Goal: Information Seeking & Learning: Find specific fact

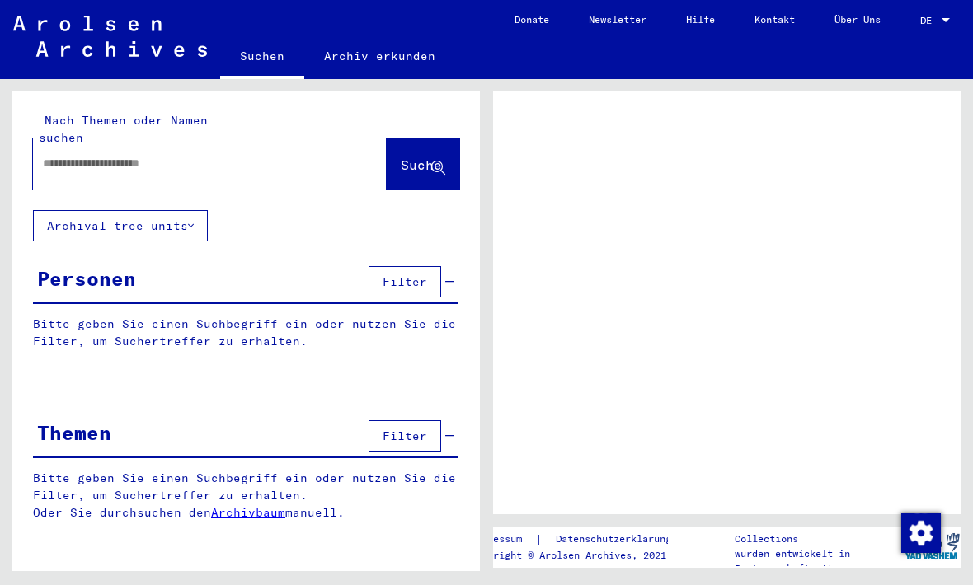
click at [73, 155] on input "text" at bounding box center [195, 163] width 304 height 17
click at [90, 155] on input "text" at bounding box center [195, 163] width 304 height 17
click at [71, 155] on input "text" at bounding box center [195, 163] width 304 height 17
click at [72, 155] on input "text" at bounding box center [195, 163] width 304 height 17
click at [73, 155] on input "text" at bounding box center [195, 163] width 304 height 17
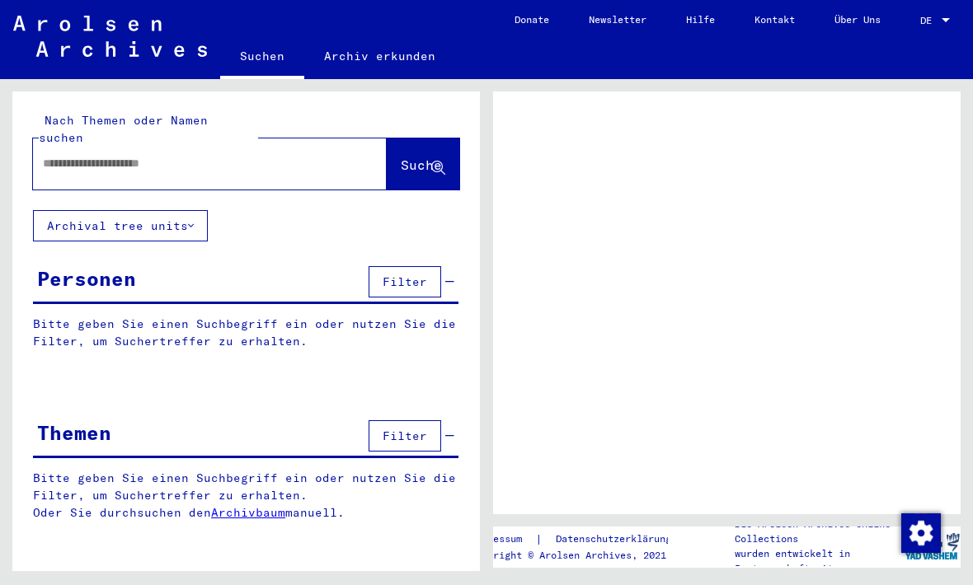
click at [78, 155] on input "text" at bounding box center [195, 163] width 304 height 17
click at [713, 282] on div at bounding box center [726, 302] width 467 height 423
click at [729, 286] on div at bounding box center [726, 302] width 467 height 423
click at [710, 291] on div at bounding box center [726, 302] width 467 height 423
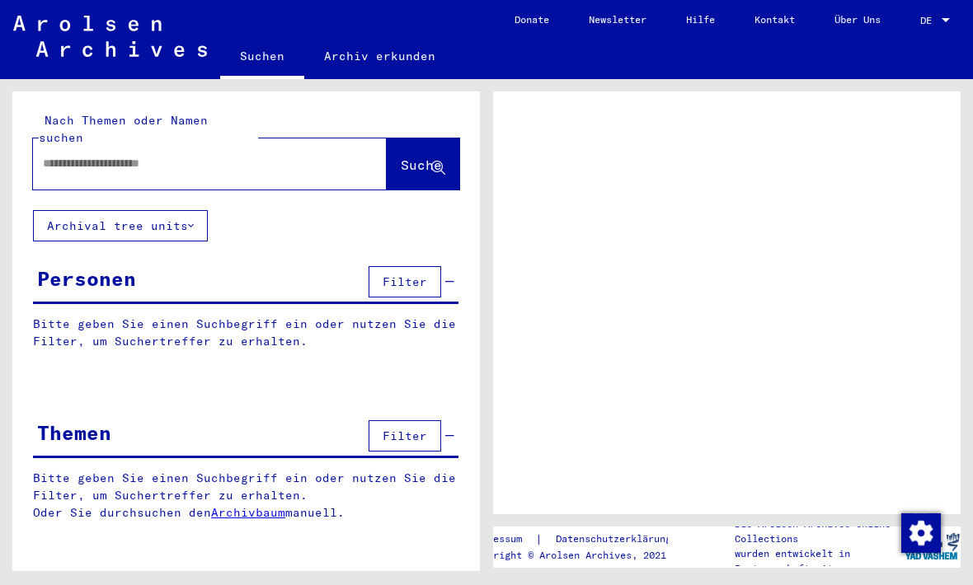
click at [139, 317] on div "Bitte geben Sie einen Suchbegriff ein oder nutzen Sie die Filter, um Suchertref…" at bounding box center [245, 345] width 467 height 59
click at [126, 91] on div "Nach Themen oder Namen suchen Suche" at bounding box center [245, 150] width 467 height 119
click at [117, 155] on input "text" at bounding box center [195, 163] width 304 height 17
type input "********"
type input "*********"
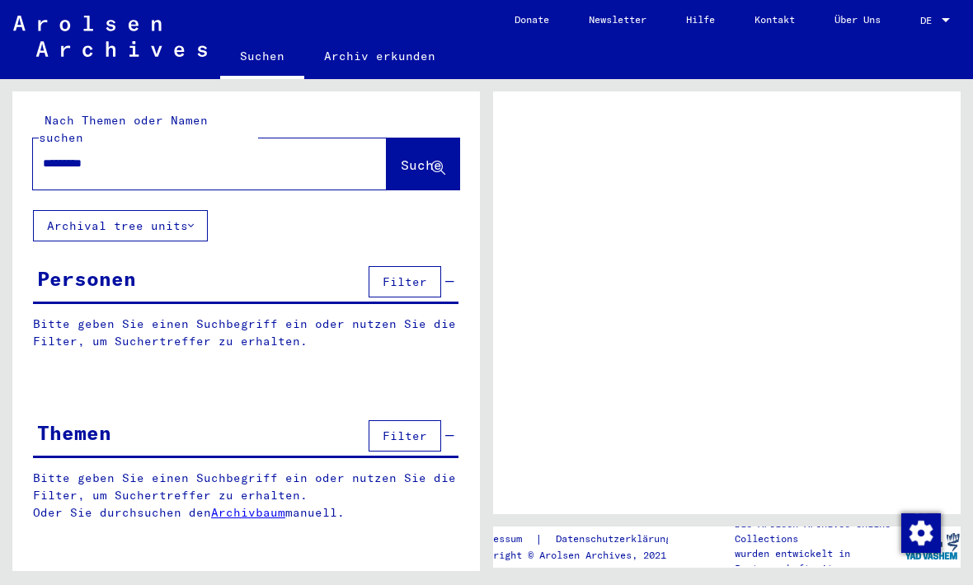
click at [410, 148] on button "Suche" at bounding box center [423, 163] width 73 height 51
click at [401, 157] on span "Suche" at bounding box center [421, 165] width 41 height 16
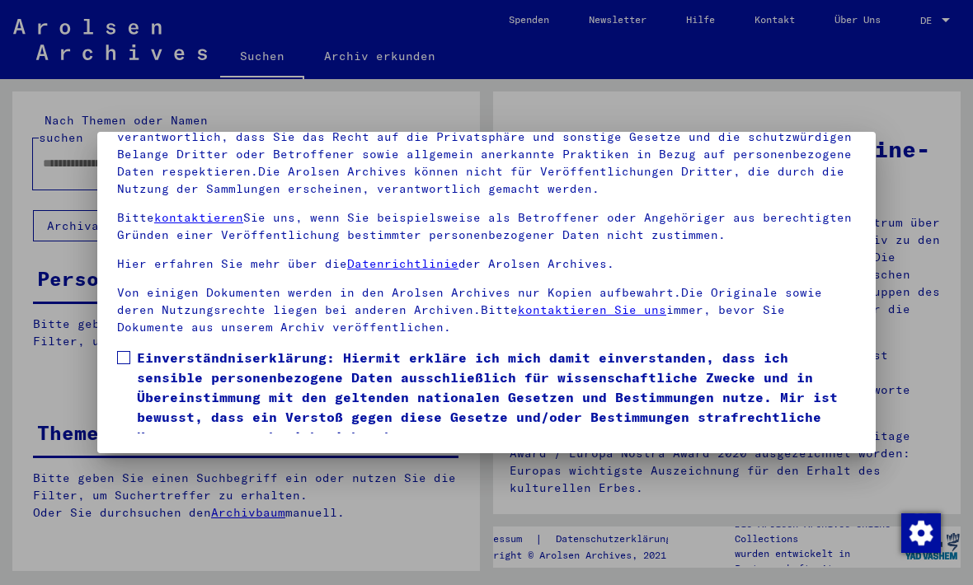
scroll to position [176, 0]
click at [99, 322] on mat-dialog-content "Unsere Nutzungsbedingungen wurden durch den Internationalen Ausschuss als obers…" at bounding box center [486, 244] width 778 height 381
click at [107, 298] on mat-dialog-content "Unsere Nutzungsbedingungen wurden durch den Internationalen Ausschuss als obers…" at bounding box center [486, 244] width 778 height 381
click at [110, 306] on mat-dialog-content "Unsere Nutzungsbedingungen wurden durch den Internationalen Ausschuss als obers…" at bounding box center [486, 244] width 778 height 381
click at [111, 301] on mat-dialog-content "Unsere Nutzungsbedingungen wurden durch den Internationalen Ausschuss als obers…" at bounding box center [486, 244] width 778 height 381
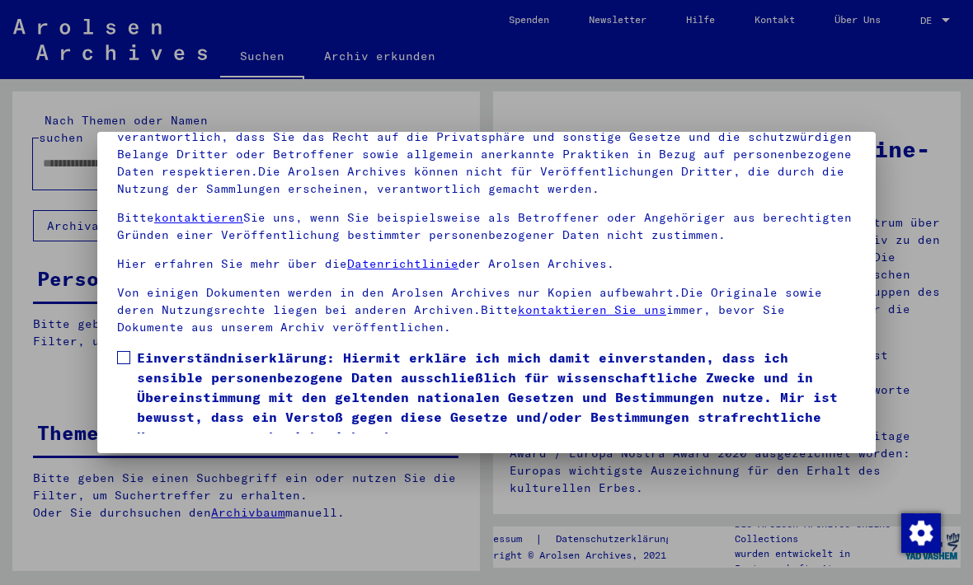
click at [117, 351] on span at bounding box center [123, 357] width 13 height 13
click at [119, 348] on label "Einverständniserklärung: Hiermit erkläre ich mich damit einverstanden, dass ich…" at bounding box center [486, 397] width 739 height 99
click at [117, 351] on span at bounding box center [123, 357] width 13 height 13
click at [118, 348] on label "Einverständniserklärung: Hiermit erkläre ich mich damit einverstanden, dass ich…" at bounding box center [486, 397] width 739 height 99
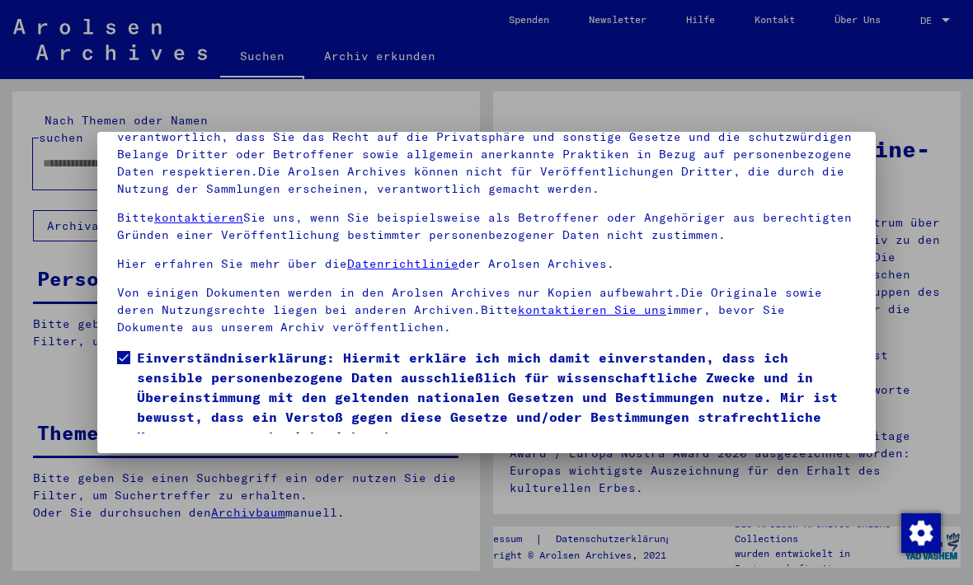
click at [152, 455] on button "Ich stimme zu" at bounding box center [179, 470] width 124 height 31
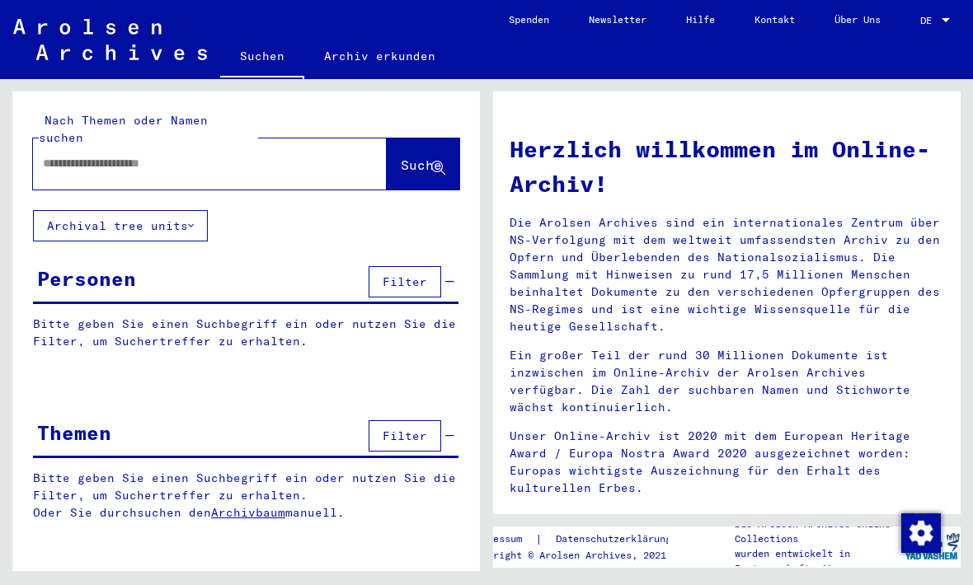
scroll to position [0, 0]
click at [82, 155] on input "text" at bounding box center [190, 163] width 294 height 17
type input "*********"
click at [401, 157] on span "Suche" at bounding box center [421, 165] width 41 height 16
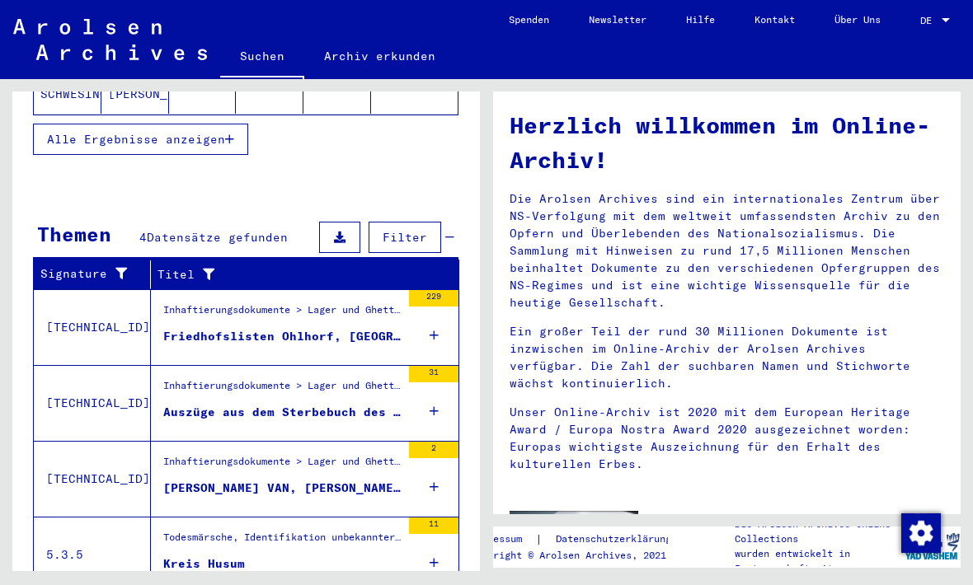
scroll to position [317, 0]
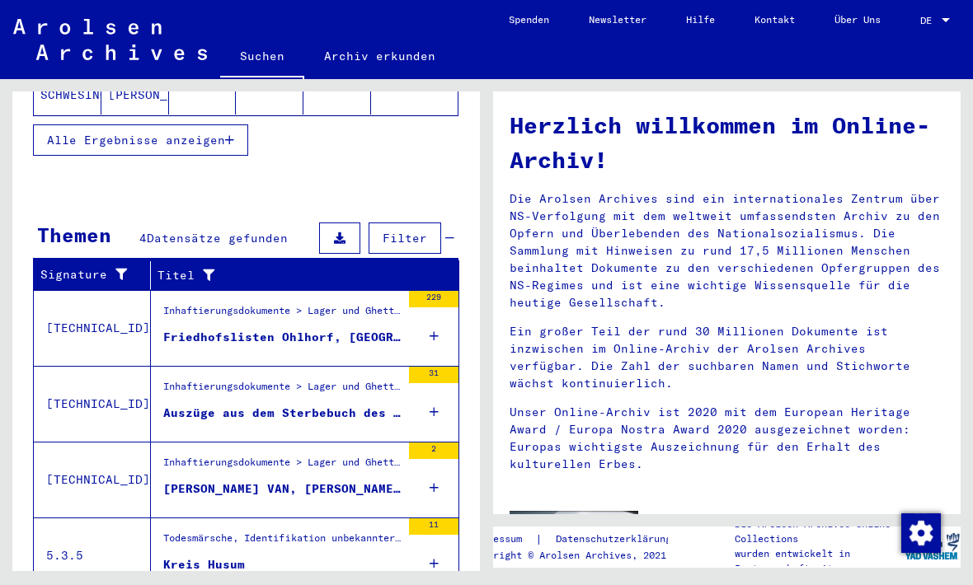
click at [196, 556] on div "Kreis Husum" at bounding box center [204, 564] width 82 height 17
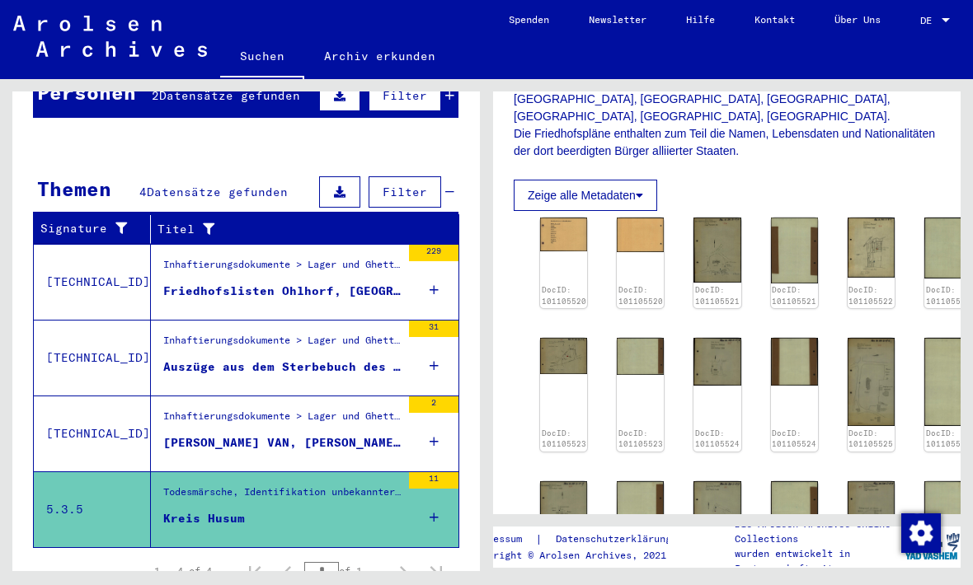
scroll to position [373, 0]
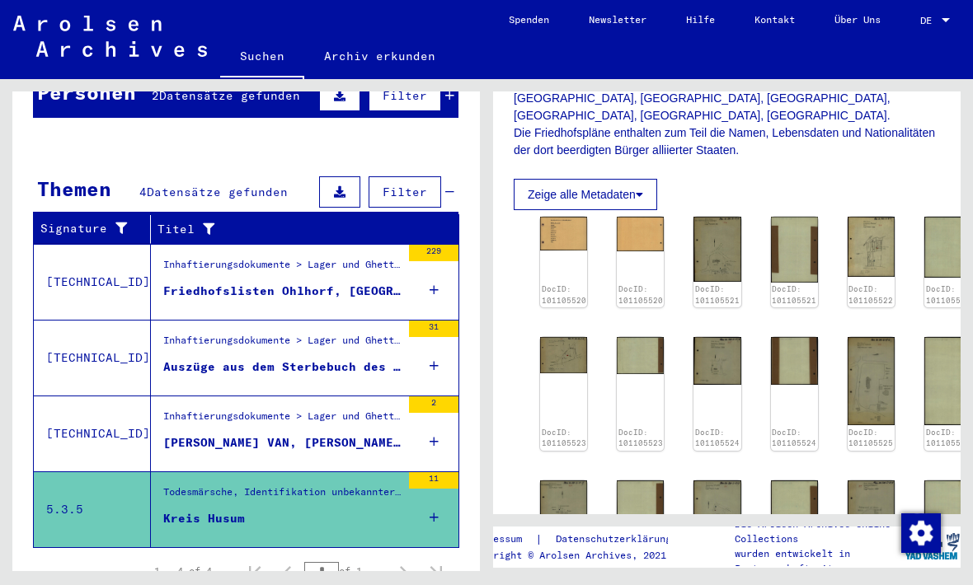
click at [566, 217] on img at bounding box center [563, 234] width 47 height 34
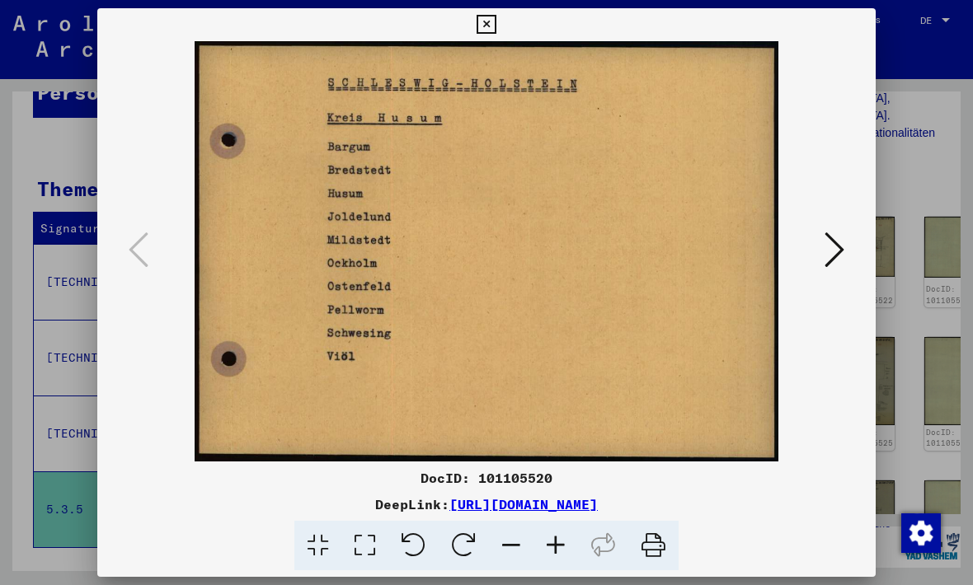
click at [824, 245] on icon at bounding box center [834, 250] width 20 height 40
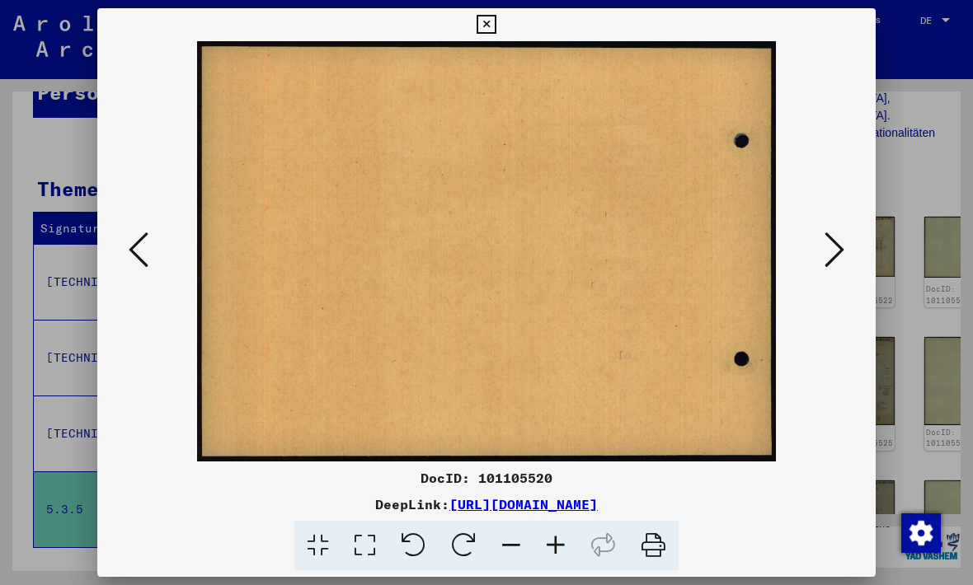
click at [824, 246] on icon at bounding box center [834, 250] width 20 height 40
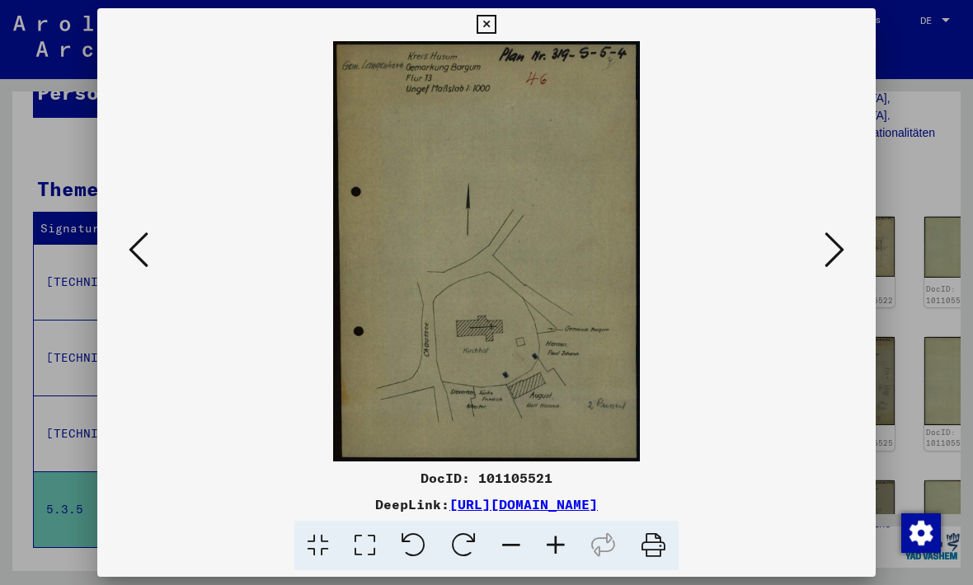
click at [819, 242] on button at bounding box center [834, 251] width 30 height 47
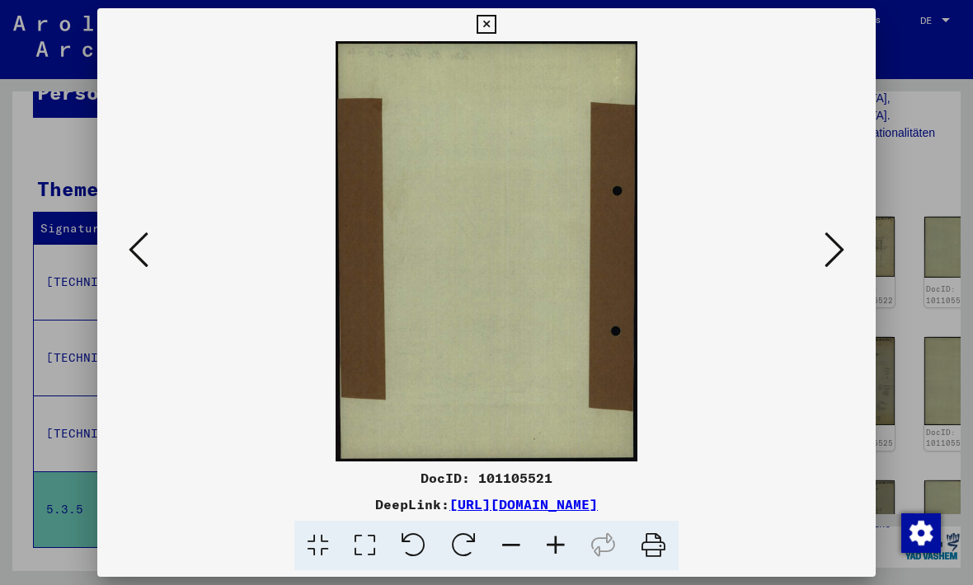
click at [824, 242] on icon at bounding box center [834, 250] width 20 height 40
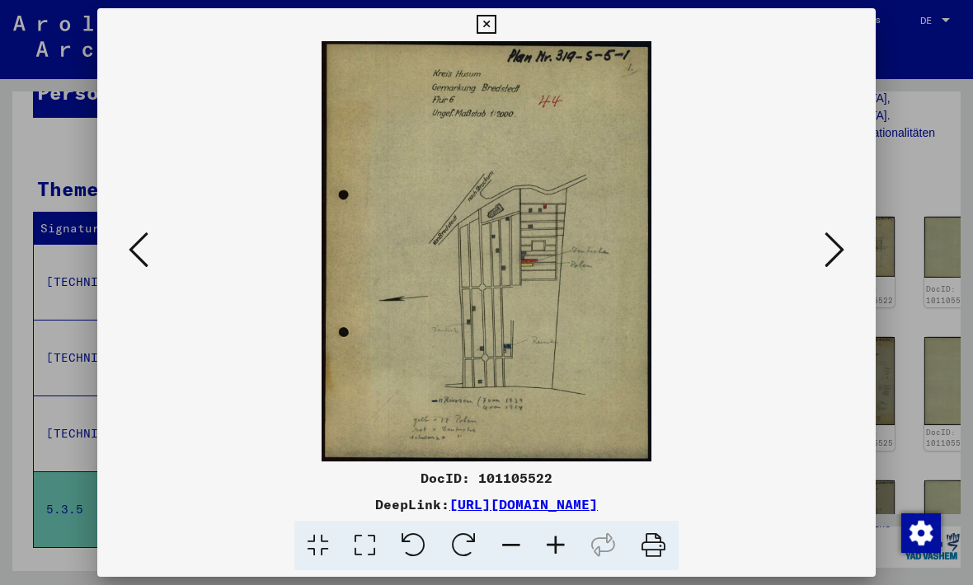
click at [819, 273] on button at bounding box center [834, 251] width 30 height 47
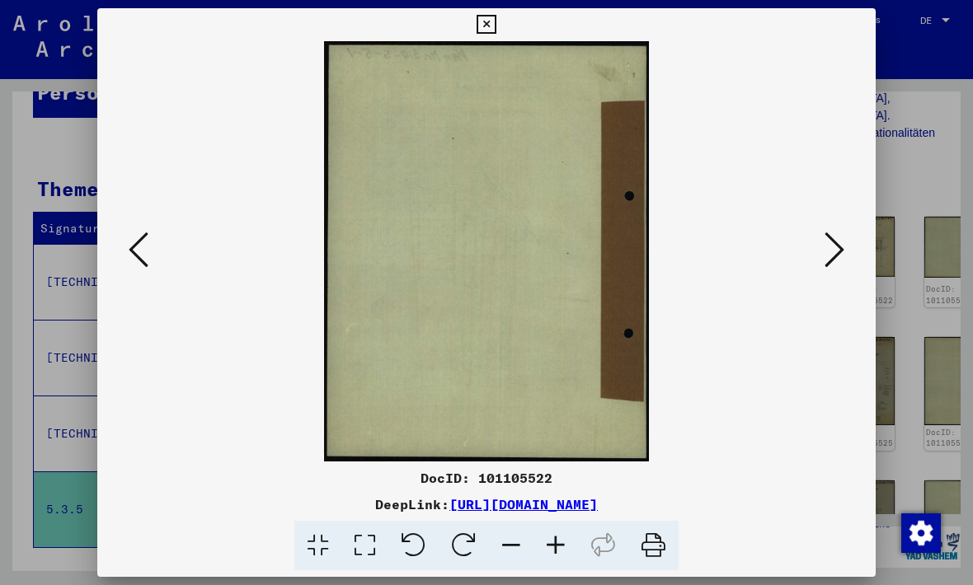
click at [819, 242] on button at bounding box center [834, 251] width 30 height 47
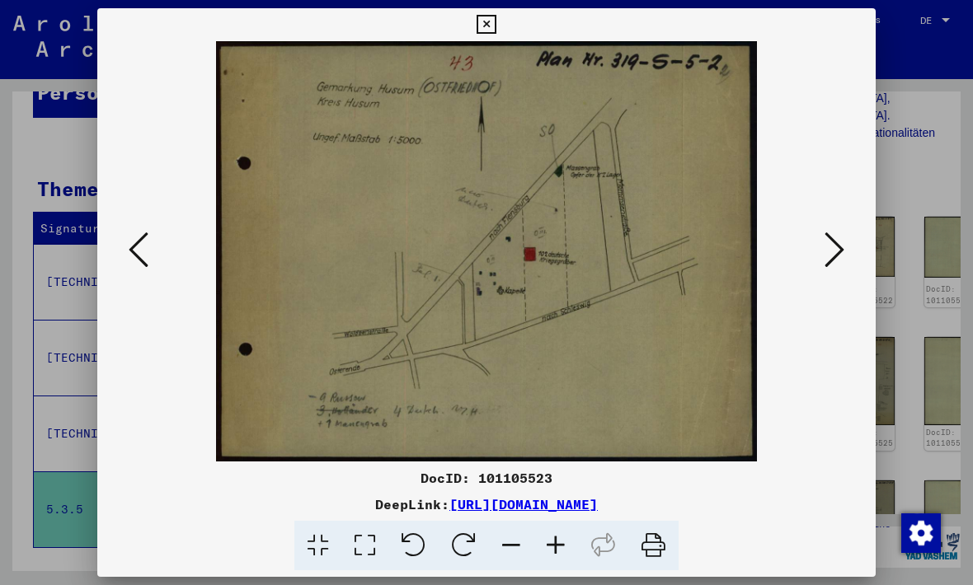
click at [824, 234] on icon at bounding box center [834, 250] width 20 height 40
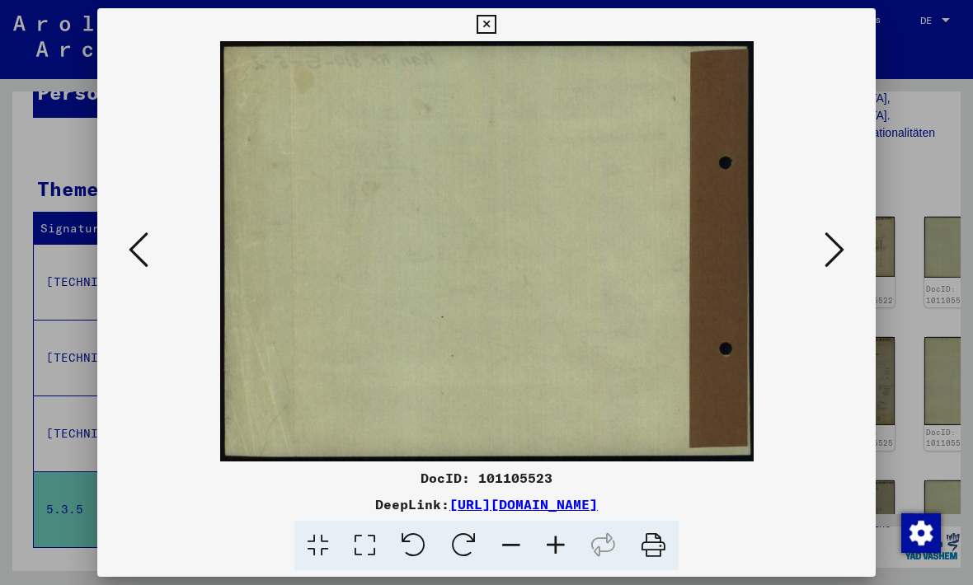
click at [819, 231] on button at bounding box center [834, 251] width 30 height 47
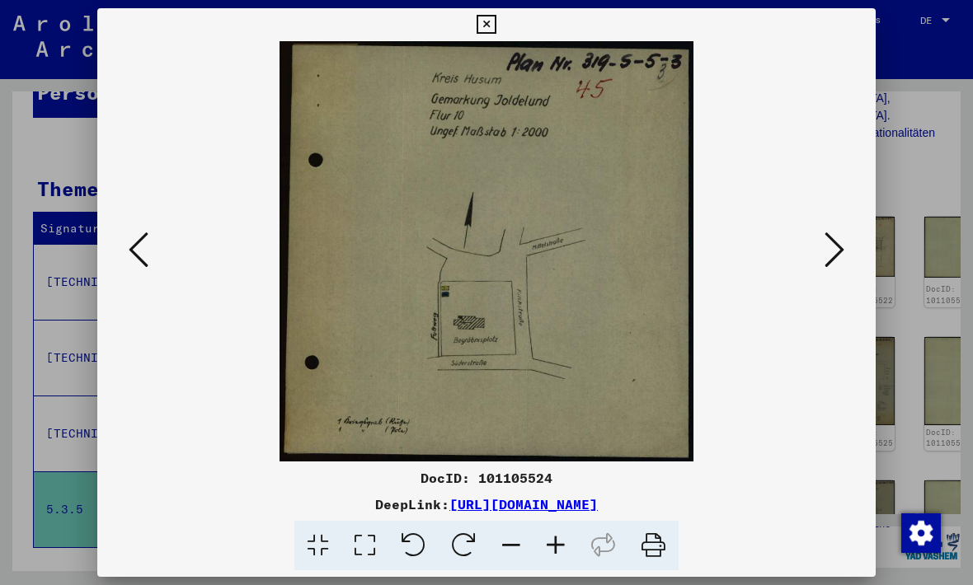
click at [495, 20] on icon at bounding box center [485, 25] width 19 height 20
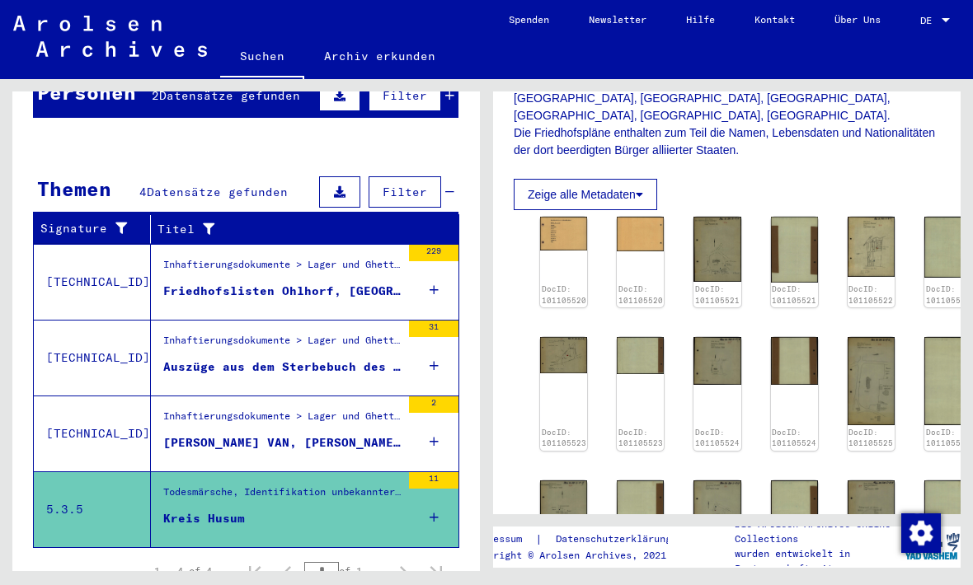
scroll to position [185, 0]
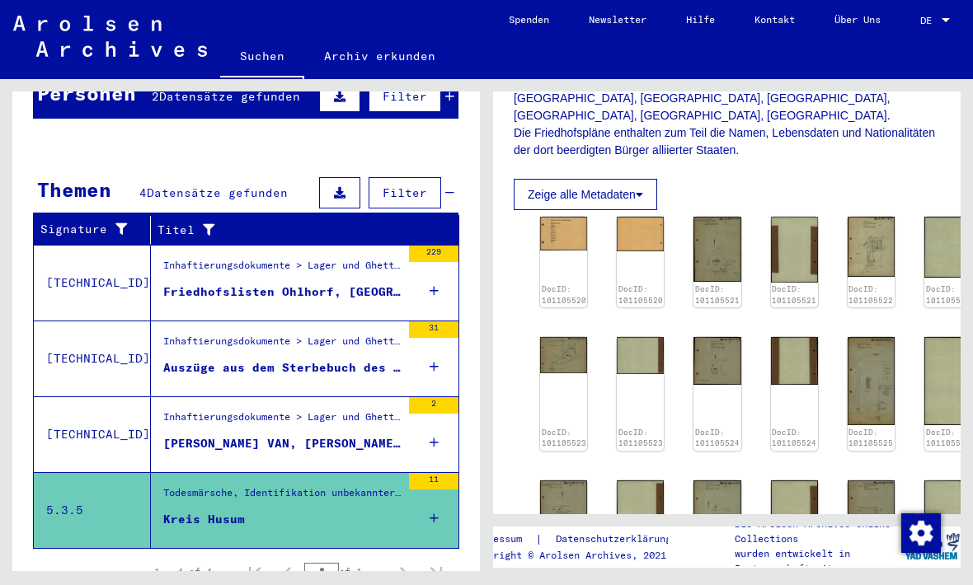
click at [210, 410] on div "Inhaftierungsdokumente > Lager und Ghettos > Konzentrationslager [GEOGRAPHIC_DA…" at bounding box center [281, 421] width 237 height 23
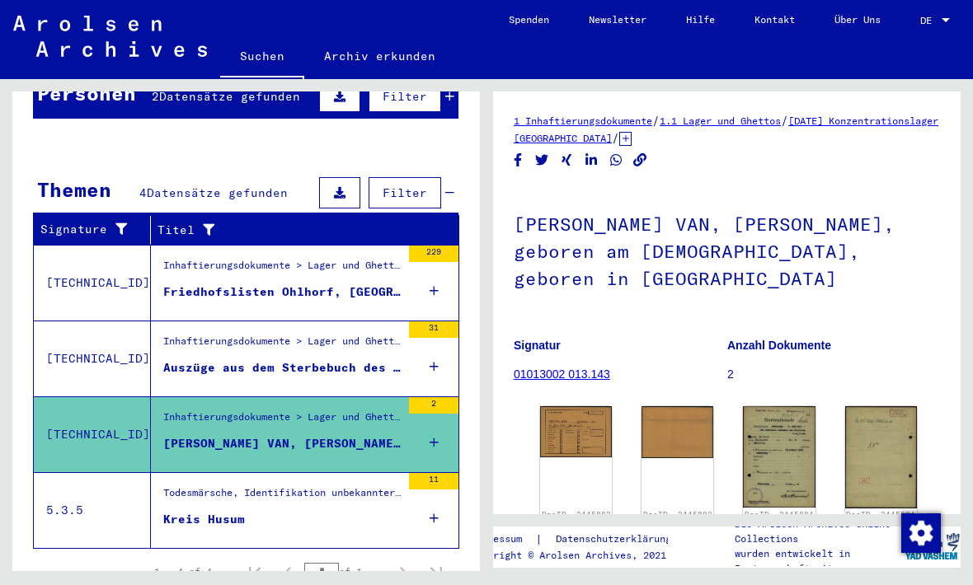
click at [584, 406] on img at bounding box center [576, 431] width 72 height 51
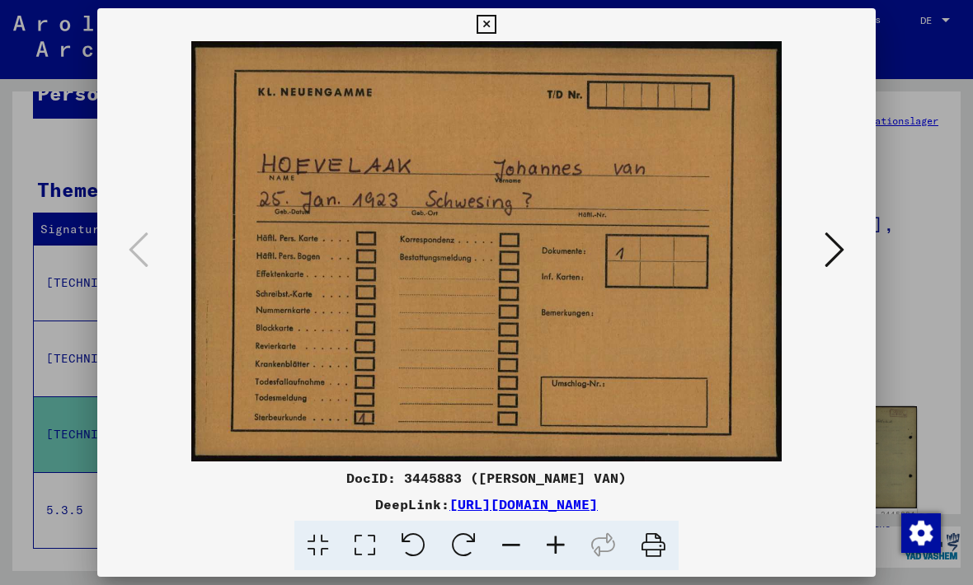
click at [824, 242] on icon at bounding box center [834, 250] width 20 height 40
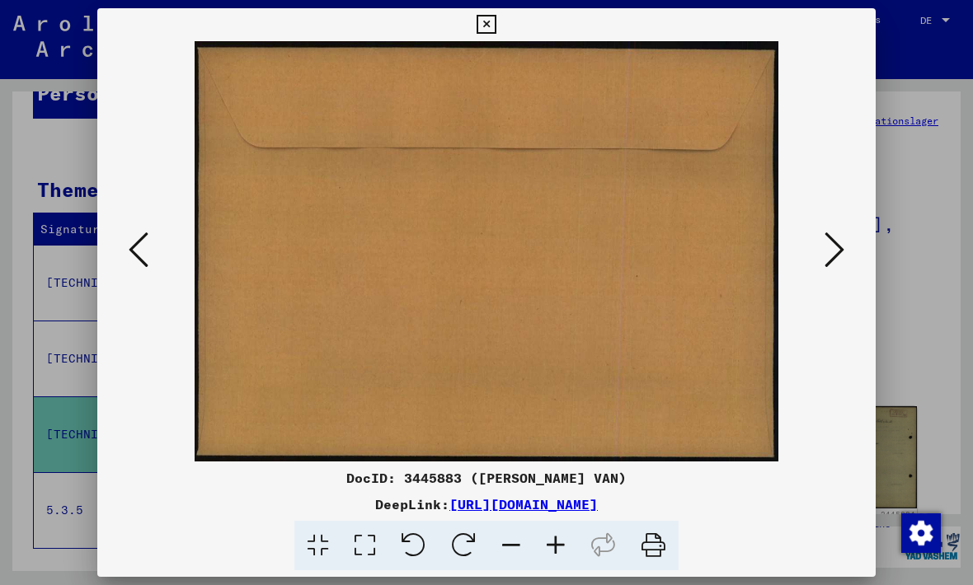
click at [819, 245] on button at bounding box center [834, 251] width 30 height 47
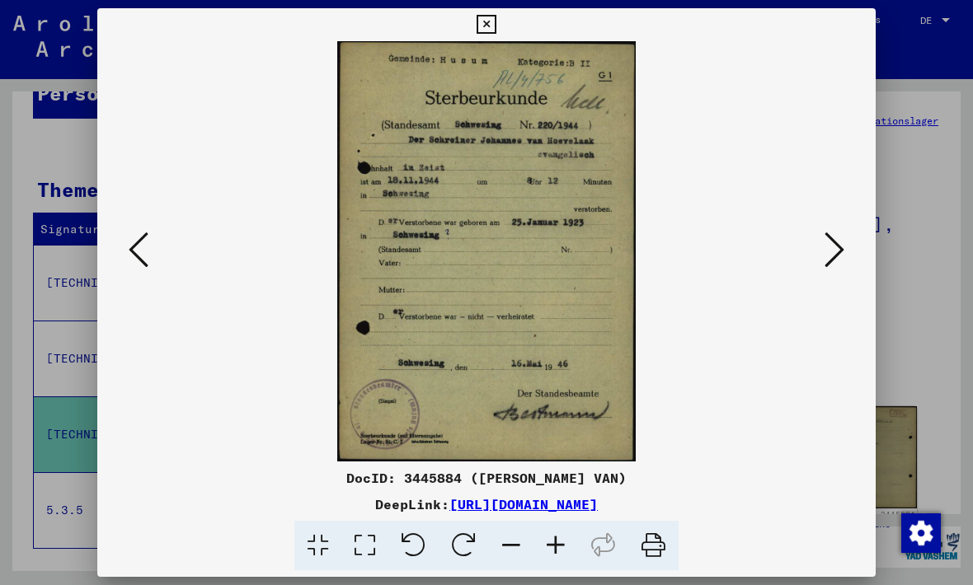
click at [819, 237] on button at bounding box center [834, 251] width 30 height 47
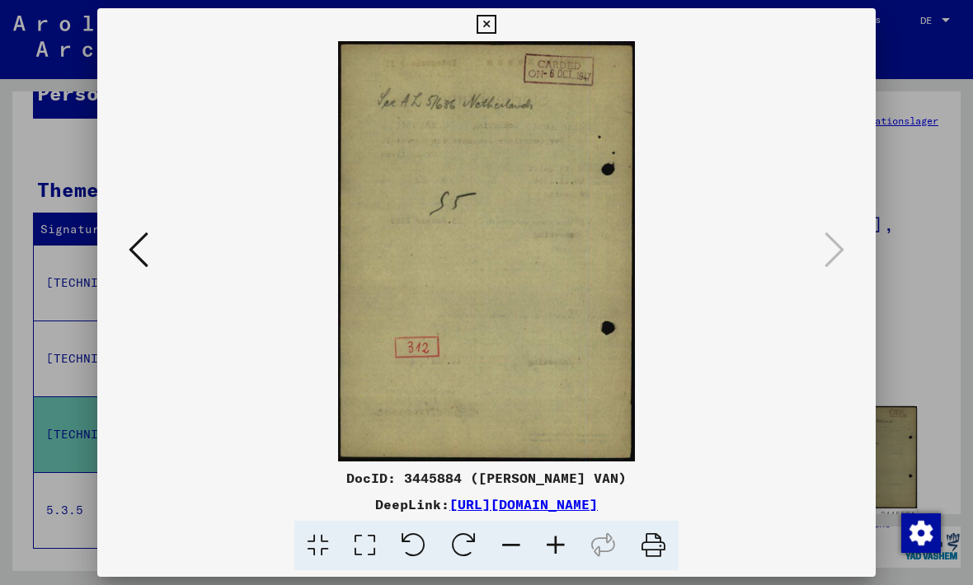
click at [500, 17] on button at bounding box center [485, 24] width 29 height 33
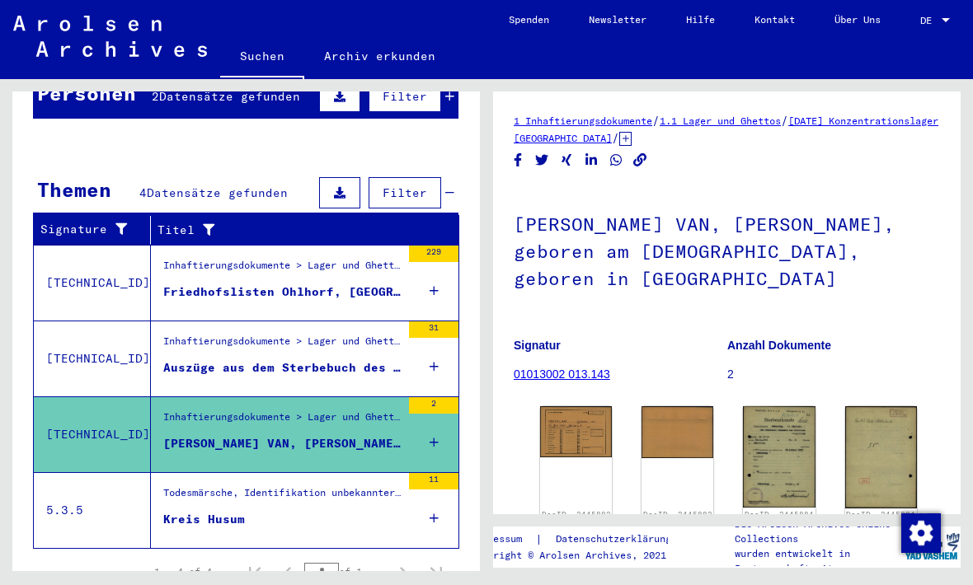
scroll to position [186, 0]
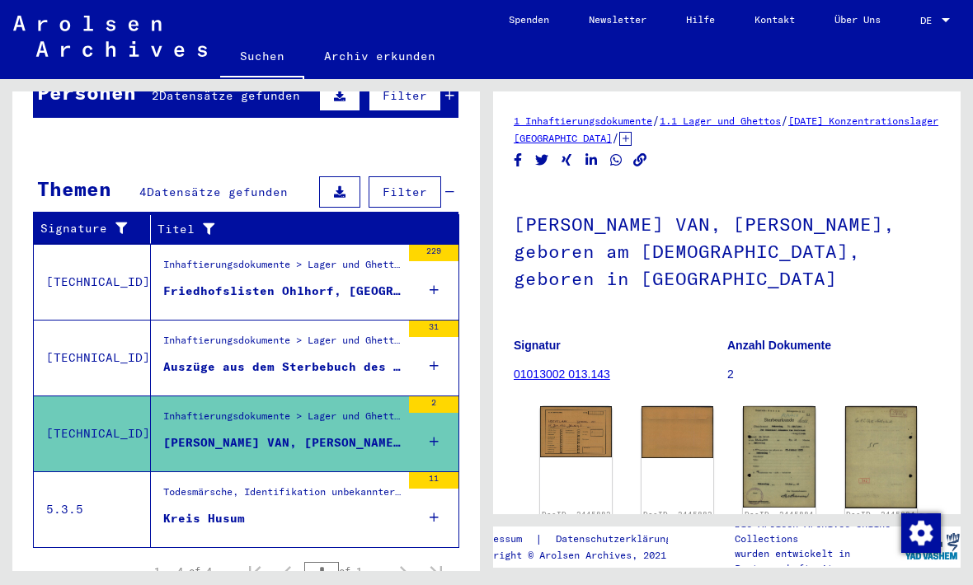
click at [232, 333] on div "Inhaftierungsdokumente > Lager und Ghettos > Konzentrationslager [GEOGRAPHIC_DA…" at bounding box center [281, 344] width 237 height 23
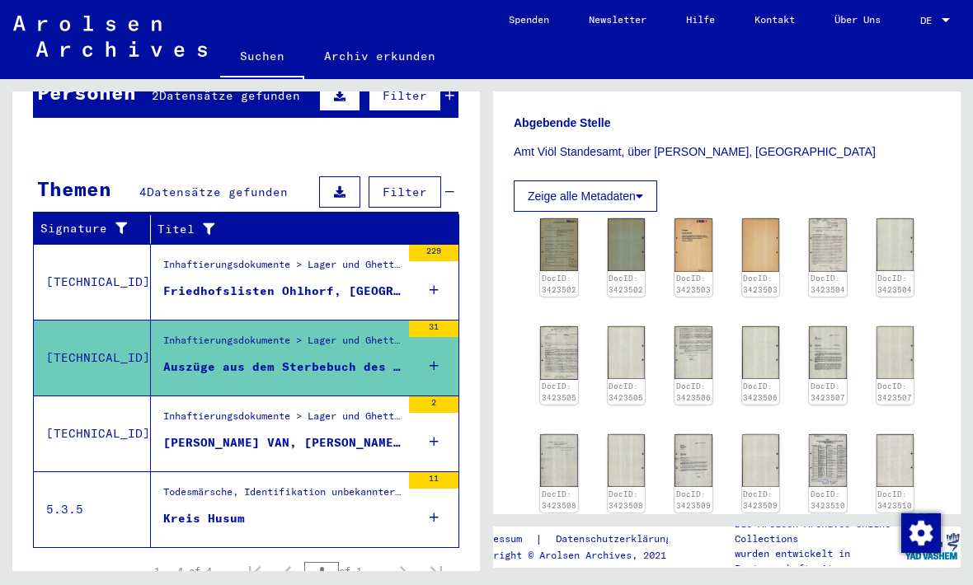
scroll to position [500, 0]
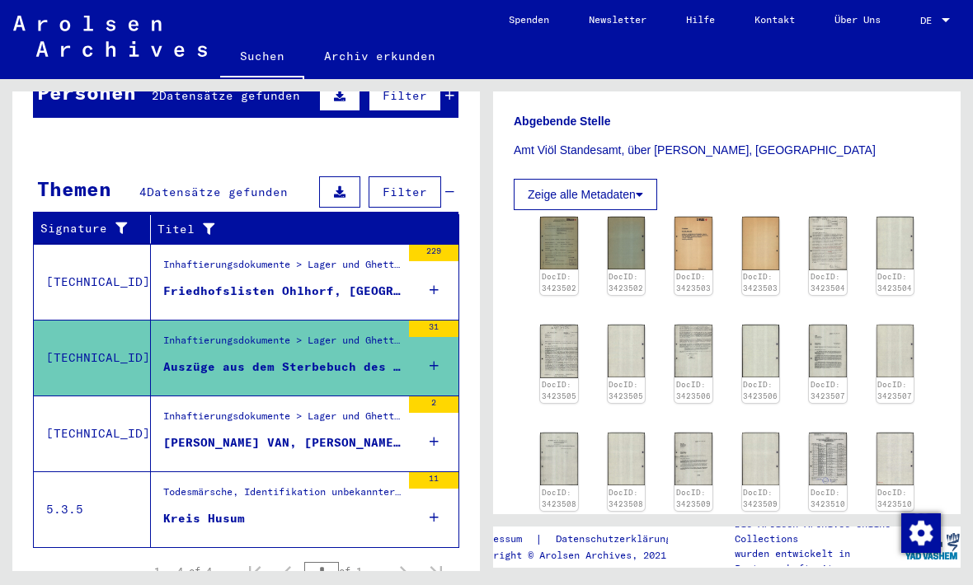
click at [557, 217] on img at bounding box center [559, 243] width 38 height 53
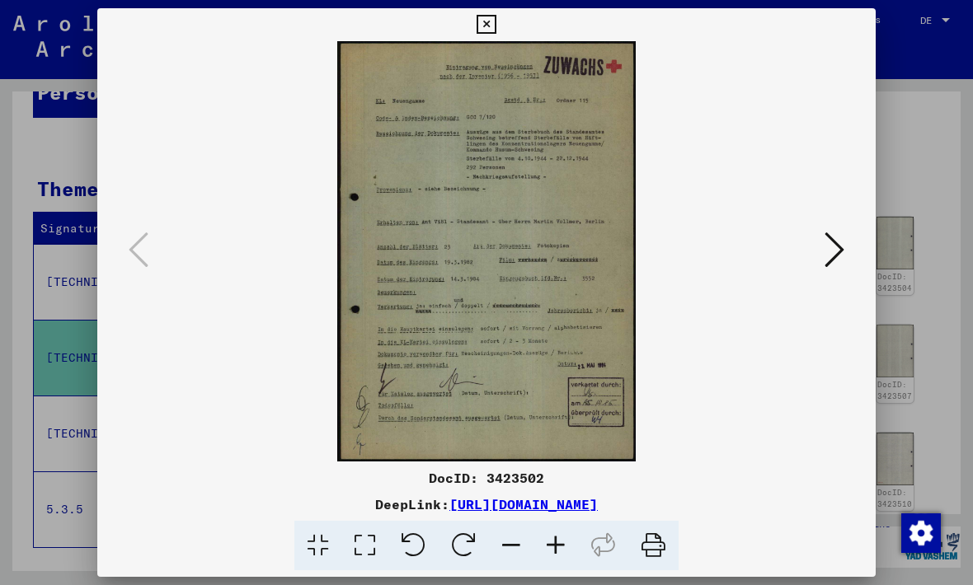
click at [803, 285] on div at bounding box center [486, 251] width 778 height 420
click at [819, 240] on button at bounding box center [834, 251] width 30 height 47
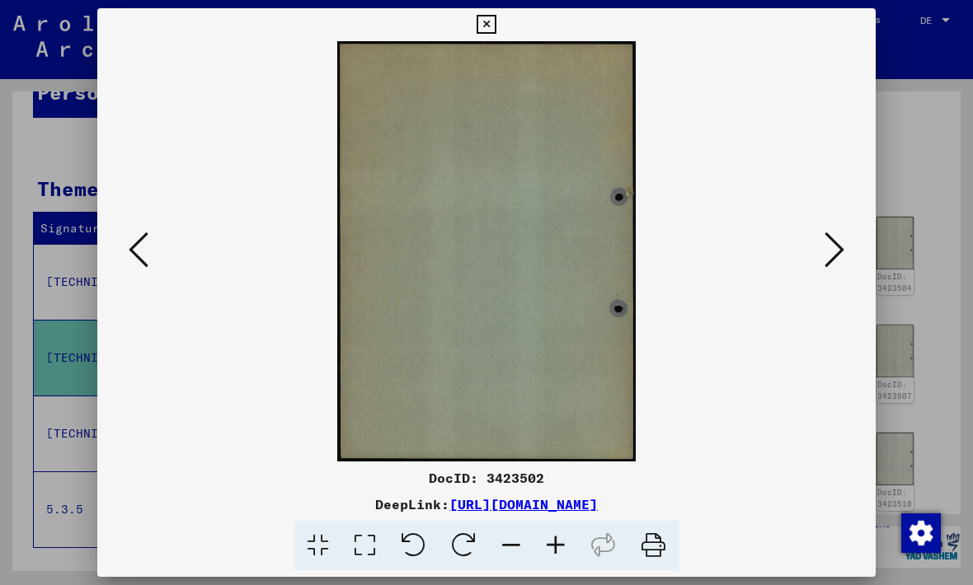
click at [824, 263] on icon at bounding box center [834, 250] width 20 height 40
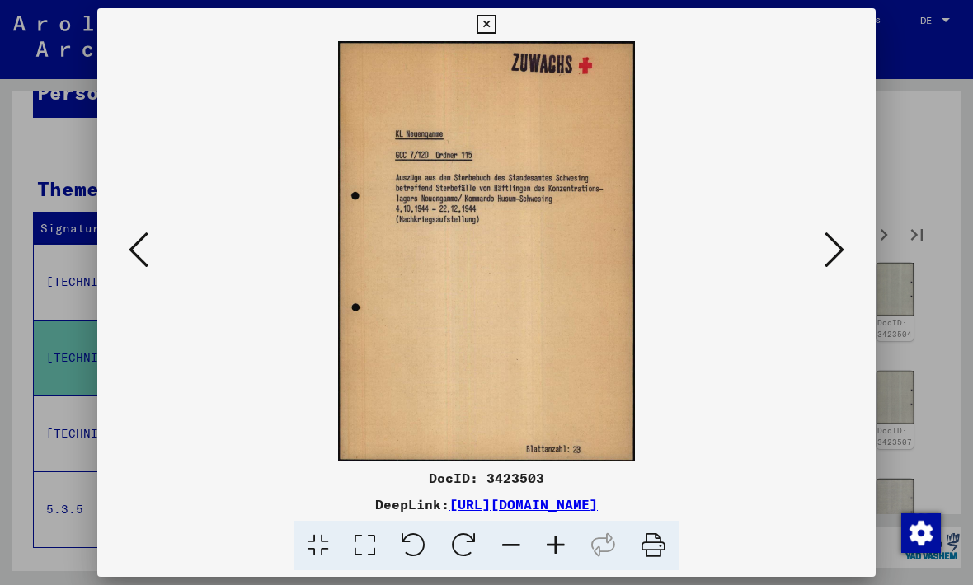
click at [819, 265] on button at bounding box center [834, 251] width 30 height 47
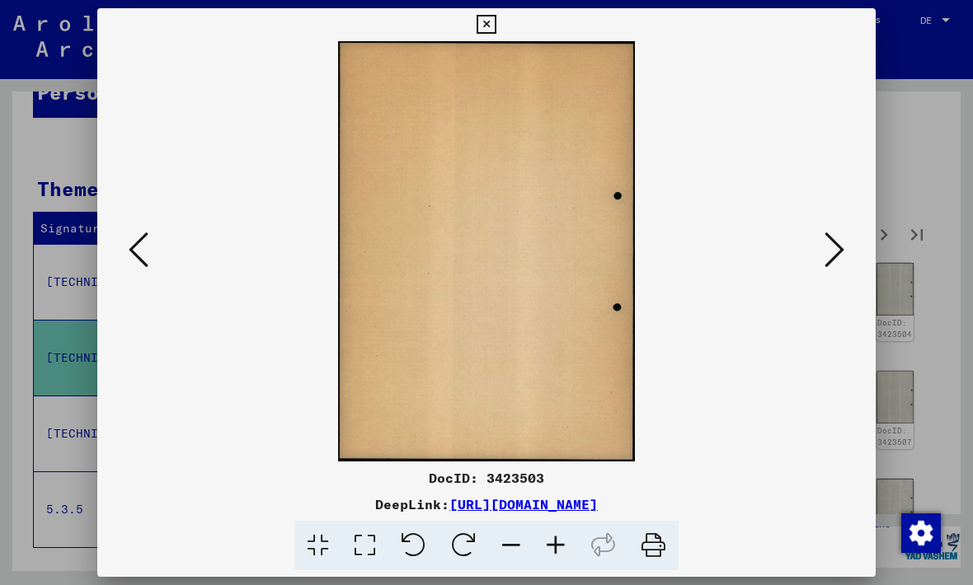
click at [819, 259] on button at bounding box center [834, 251] width 30 height 47
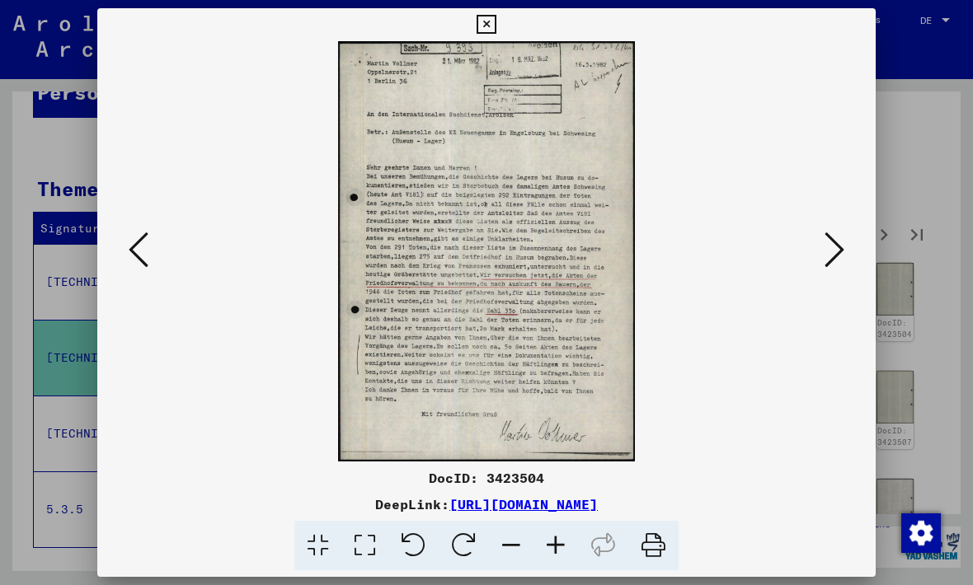
click at [819, 260] on button at bounding box center [834, 251] width 30 height 47
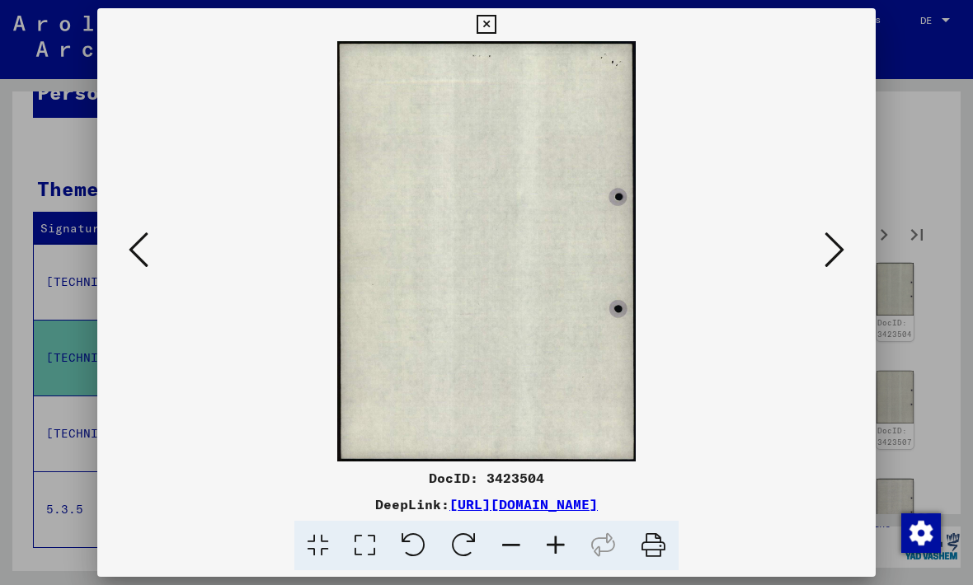
click at [819, 261] on button at bounding box center [834, 251] width 30 height 47
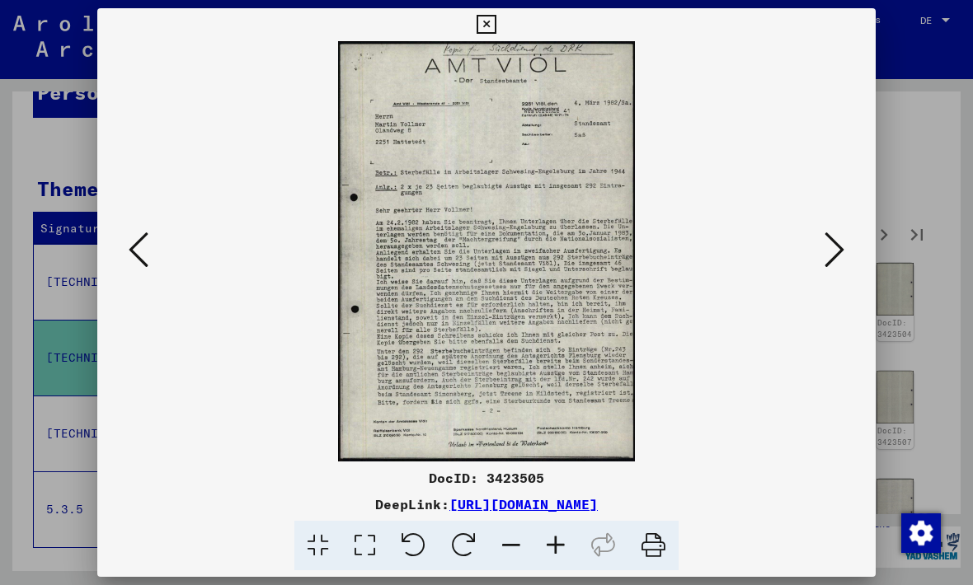
click at [819, 263] on button at bounding box center [834, 251] width 30 height 47
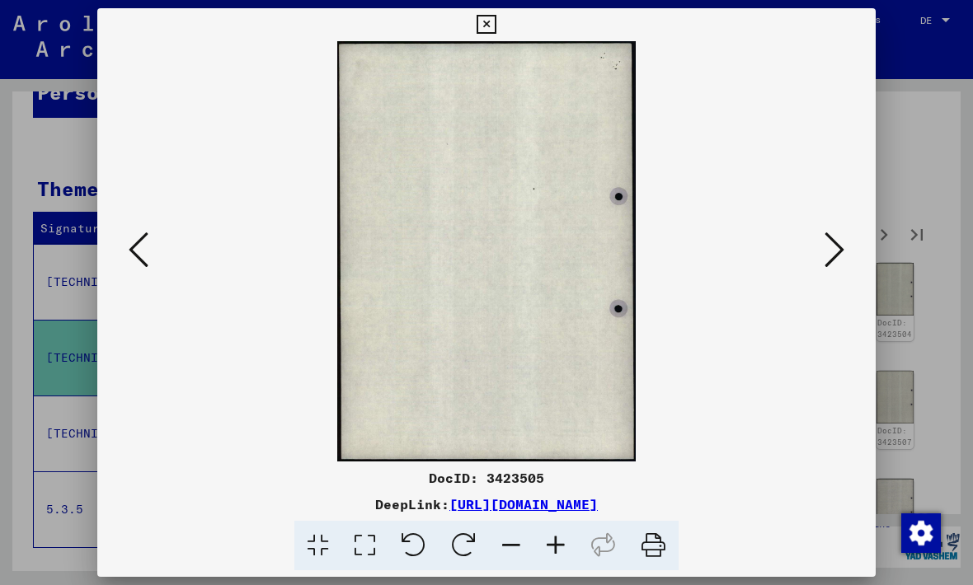
click at [824, 260] on icon at bounding box center [834, 250] width 20 height 40
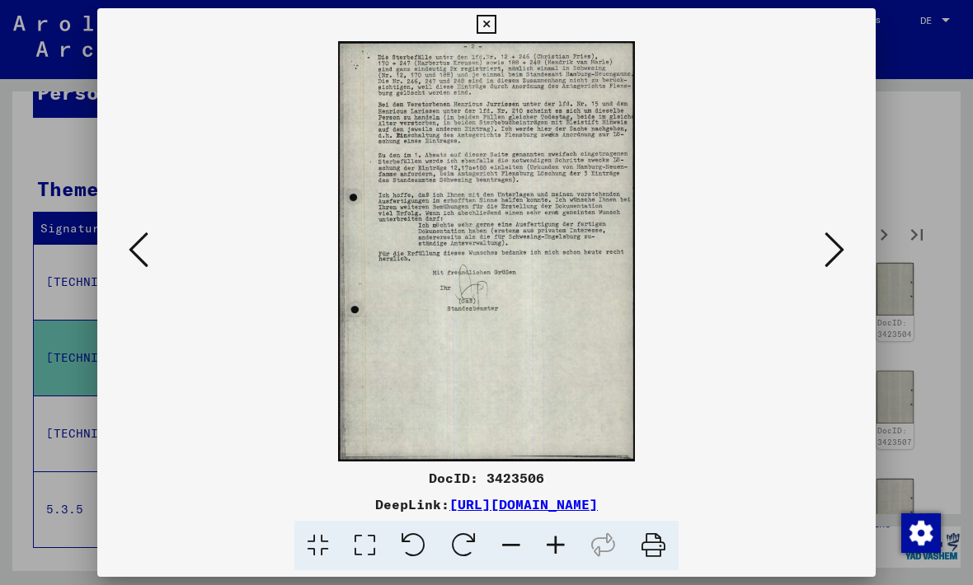
click at [824, 261] on icon at bounding box center [834, 250] width 20 height 40
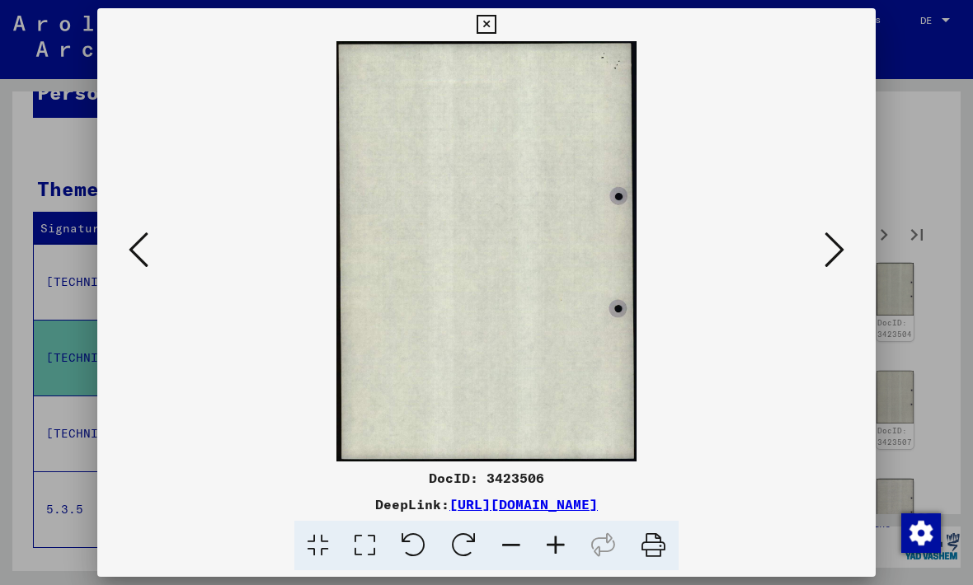
click at [819, 273] on button at bounding box center [834, 251] width 30 height 47
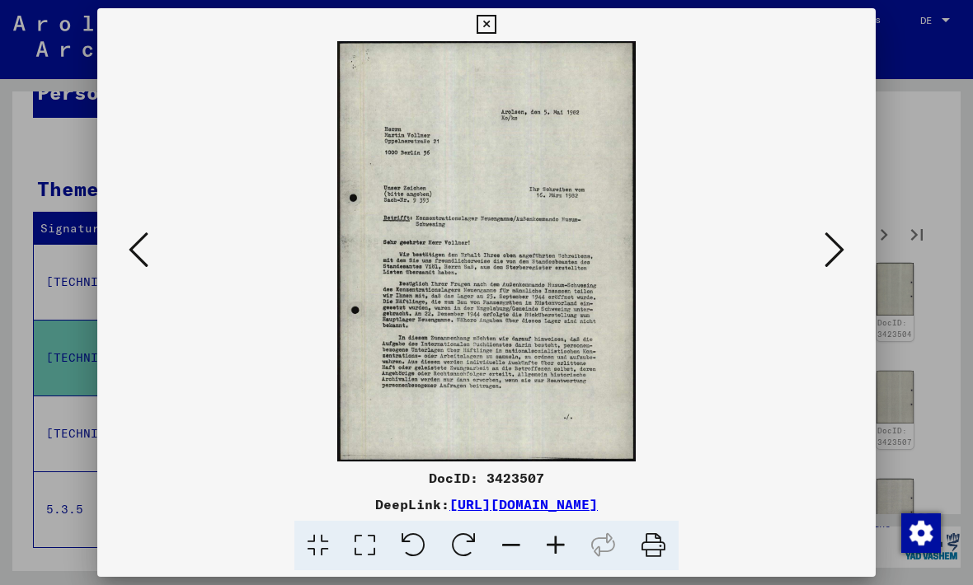
click at [824, 269] on icon at bounding box center [834, 250] width 20 height 40
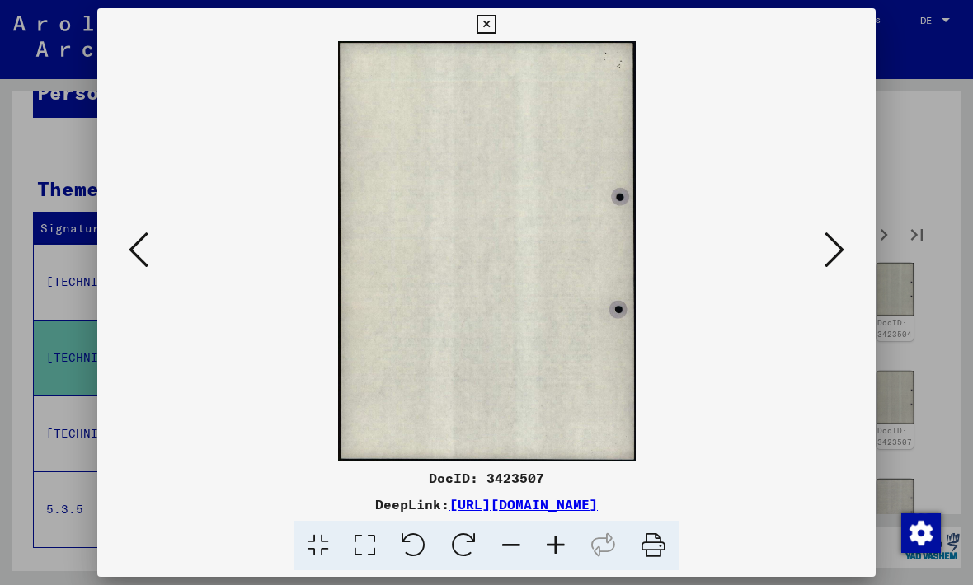
click at [819, 267] on button at bounding box center [834, 251] width 30 height 47
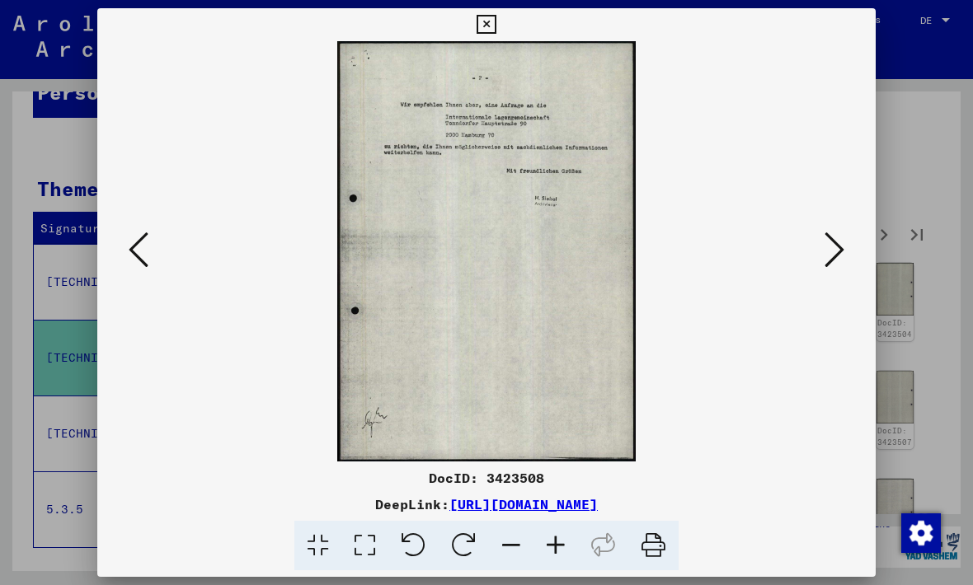
click at [819, 274] on button at bounding box center [834, 251] width 30 height 47
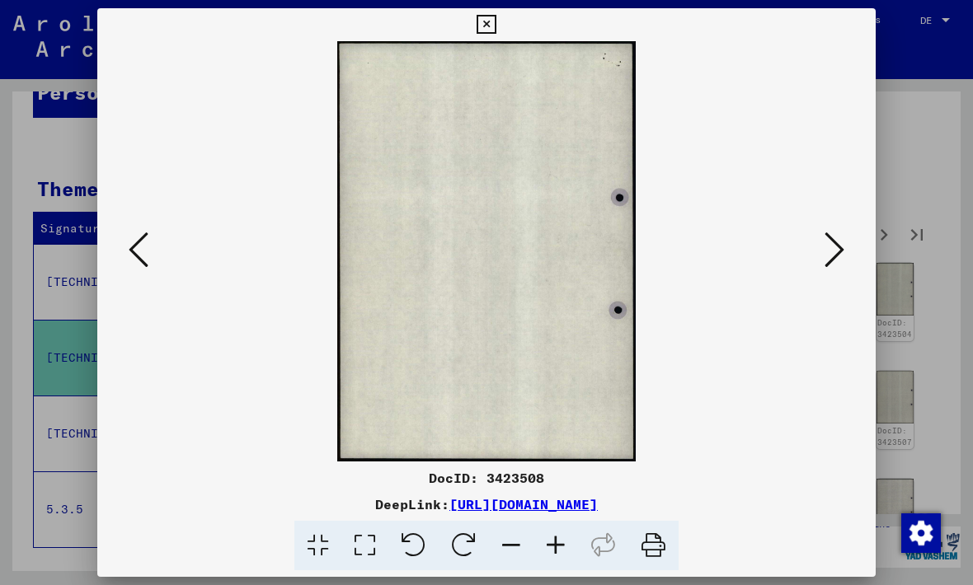
click at [819, 268] on button at bounding box center [834, 251] width 30 height 47
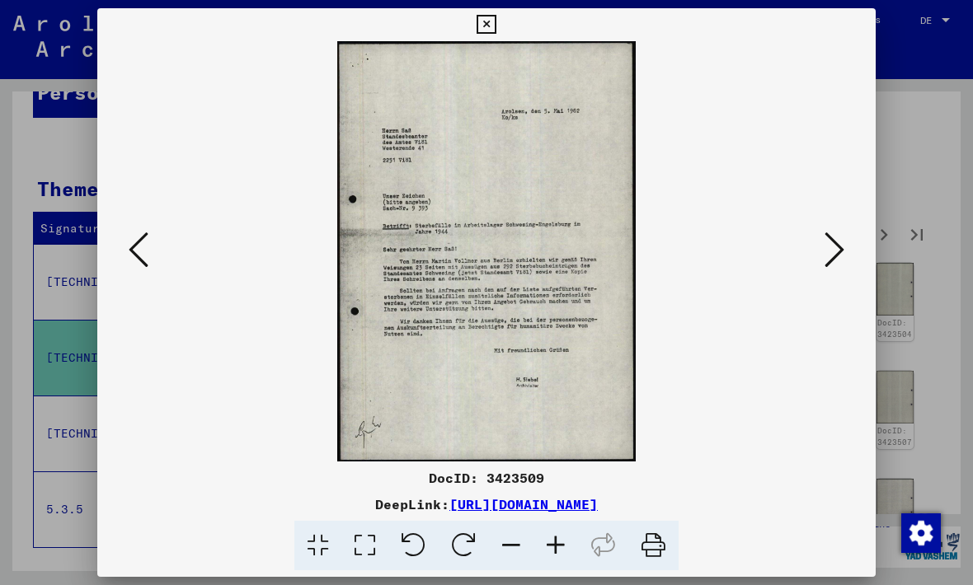
click at [824, 252] on icon at bounding box center [834, 250] width 20 height 40
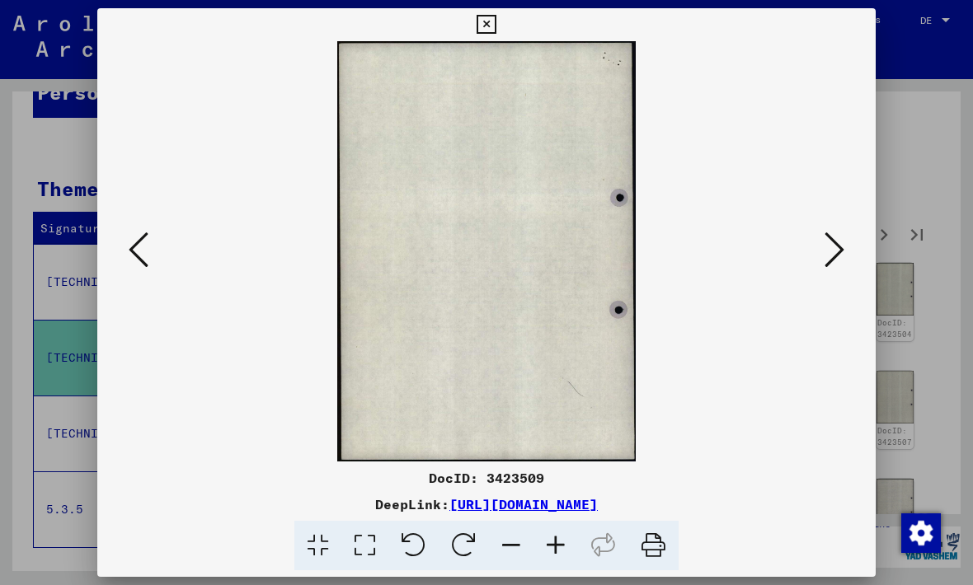
click at [819, 241] on button at bounding box center [834, 251] width 30 height 47
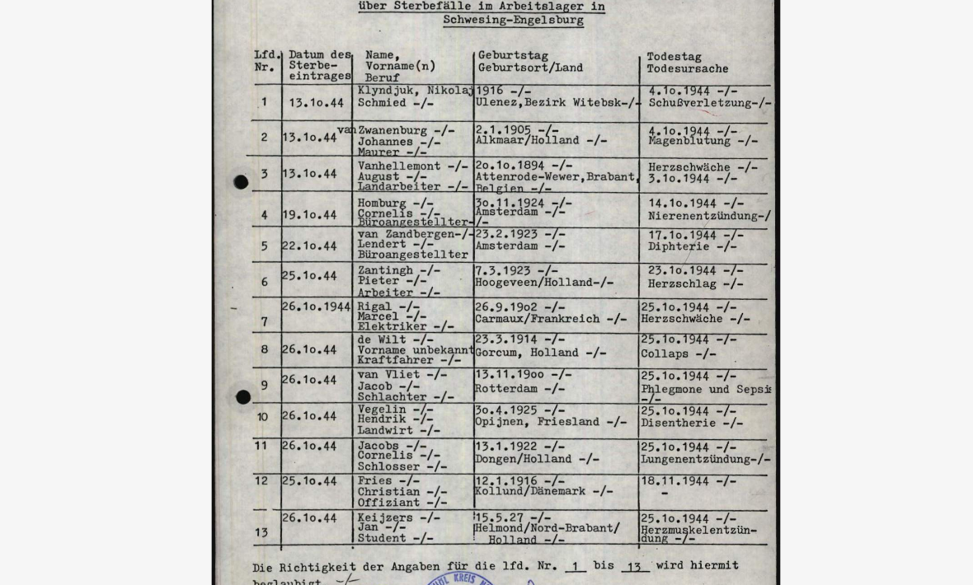
click at [233, 269] on img at bounding box center [486, 251] width 666 height 420
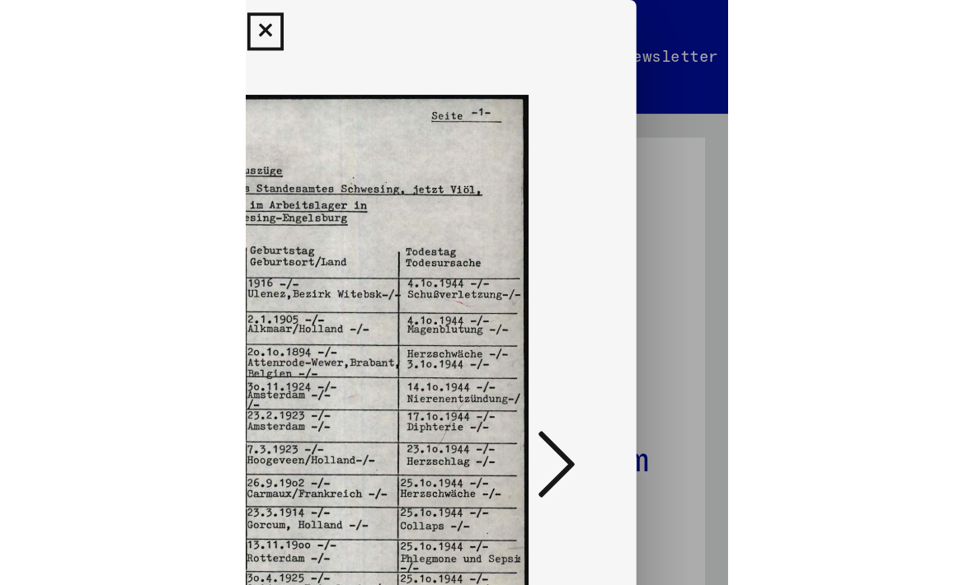
scroll to position [0, 0]
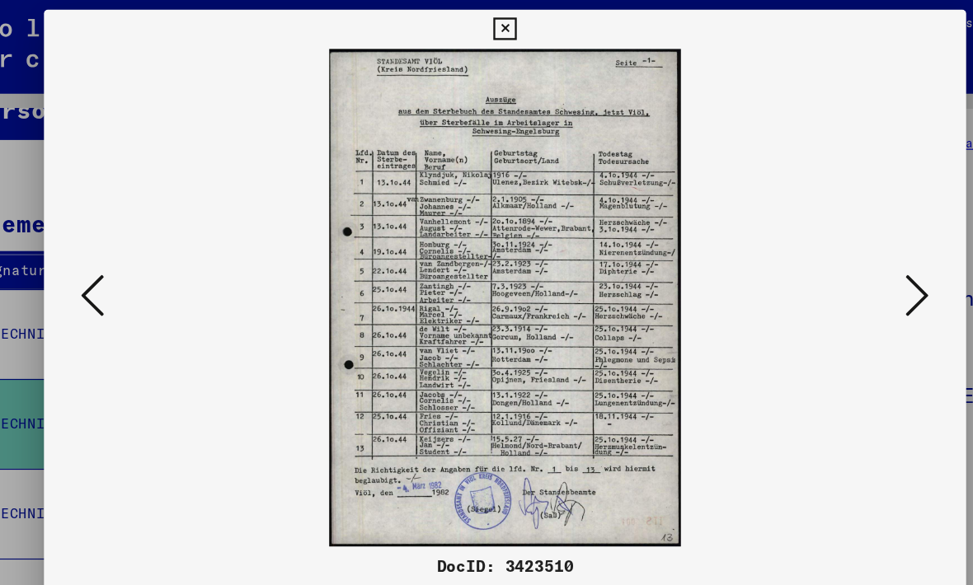
click at [824, 244] on icon at bounding box center [834, 250] width 20 height 40
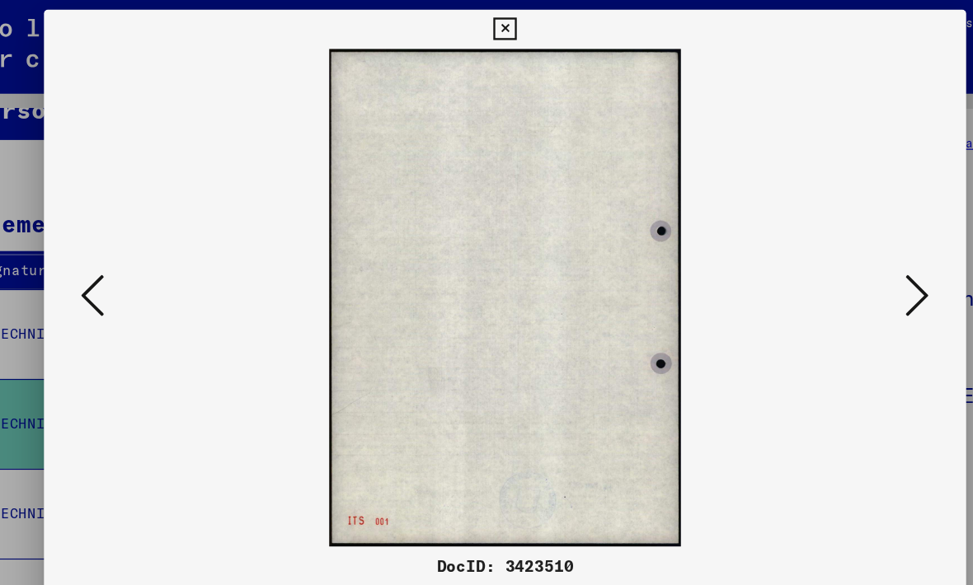
click at [824, 266] on icon at bounding box center [834, 250] width 20 height 40
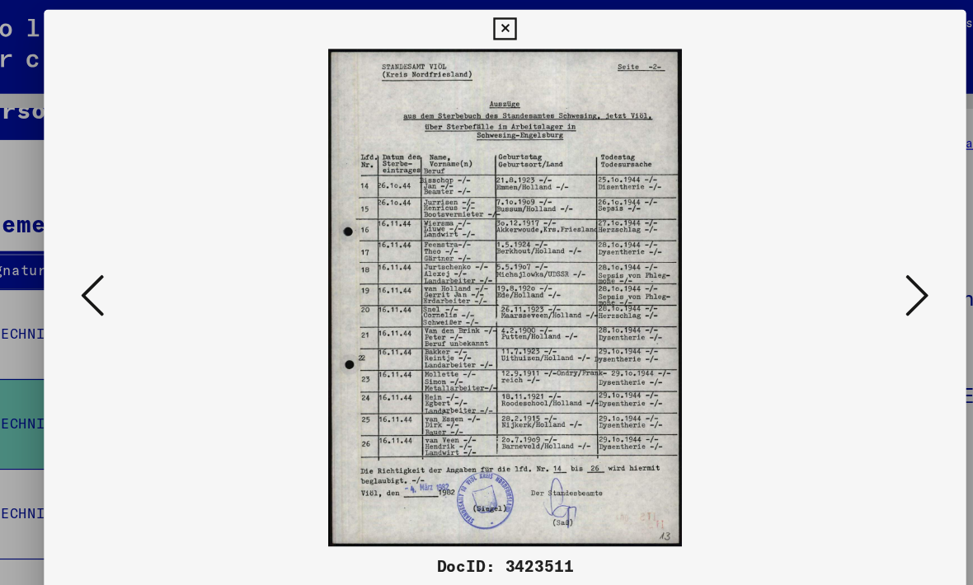
click at [824, 254] on icon at bounding box center [834, 250] width 20 height 40
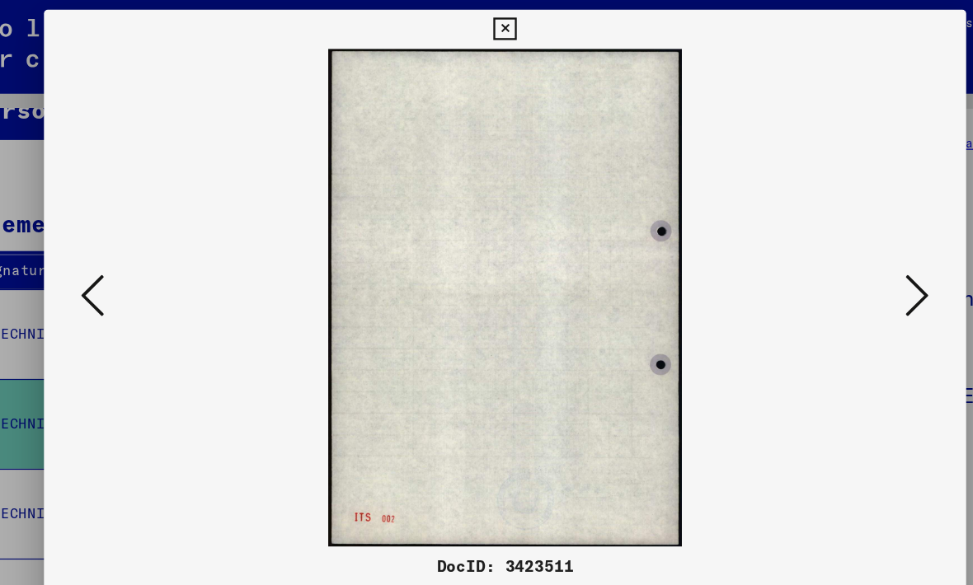
click at [824, 252] on icon at bounding box center [834, 250] width 20 height 40
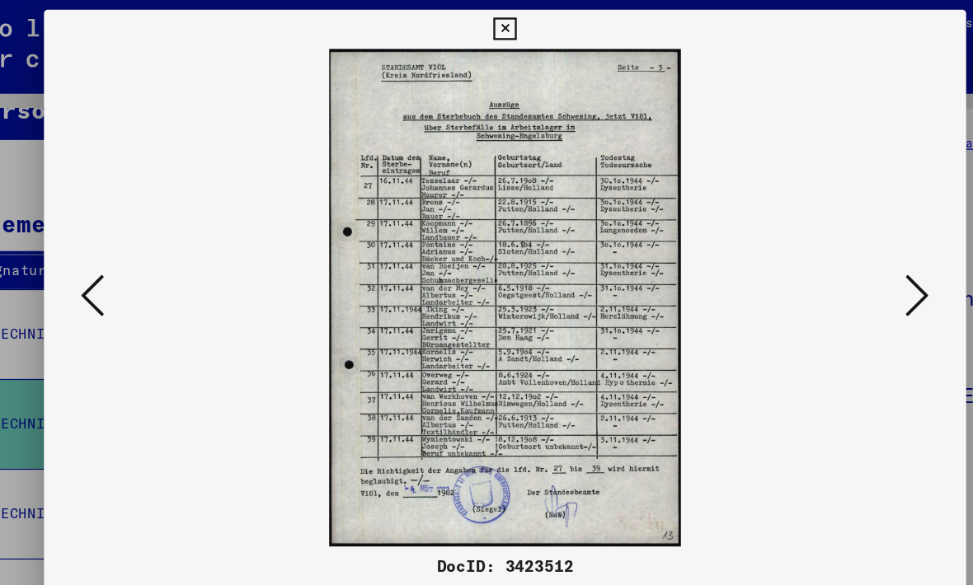
click at [824, 256] on icon at bounding box center [834, 250] width 20 height 40
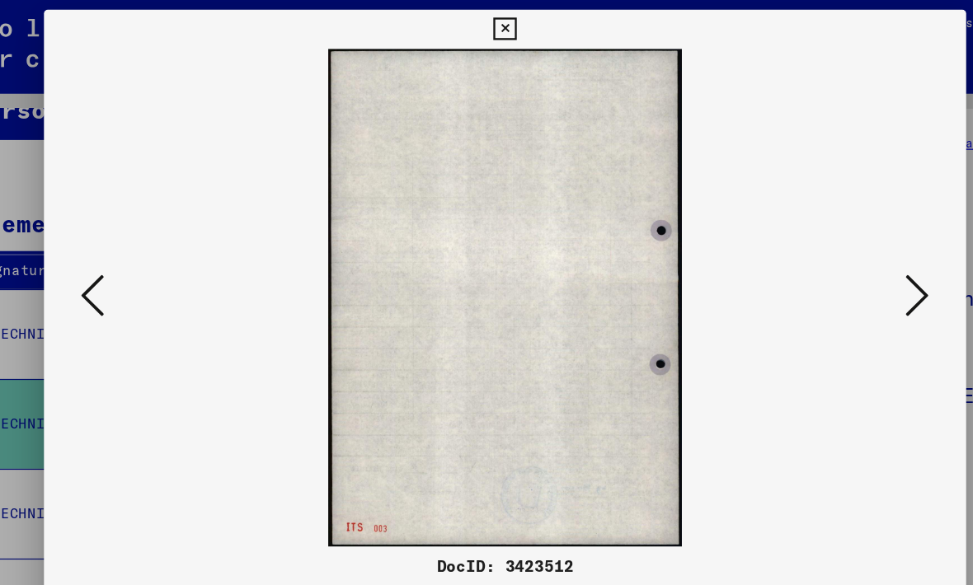
click at [824, 257] on icon at bounding box center [834, 250] width 20 height 40
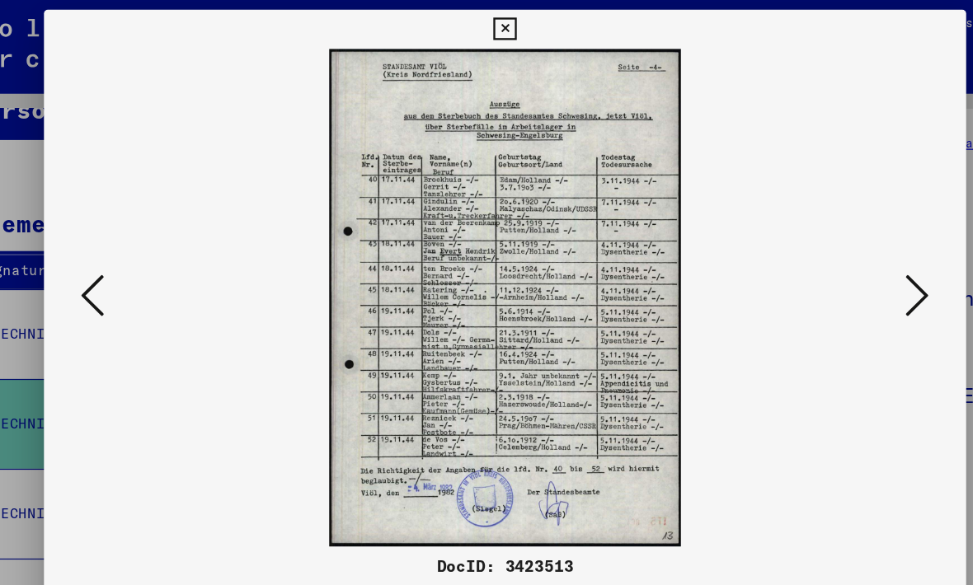
click at [129, 244] on icon at bounding box center [139, 250] width 20 height 40
click at [129, 242] on icon at bounding box center [139, 250] width 20 height 40
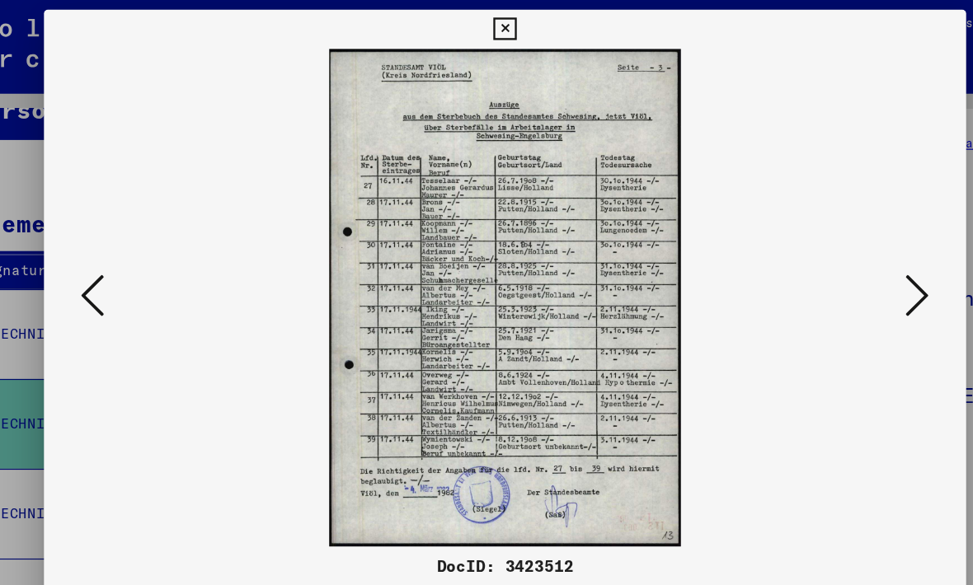
click at [129, 242] on icon at bounding box center [139, 250] width 20 height 40
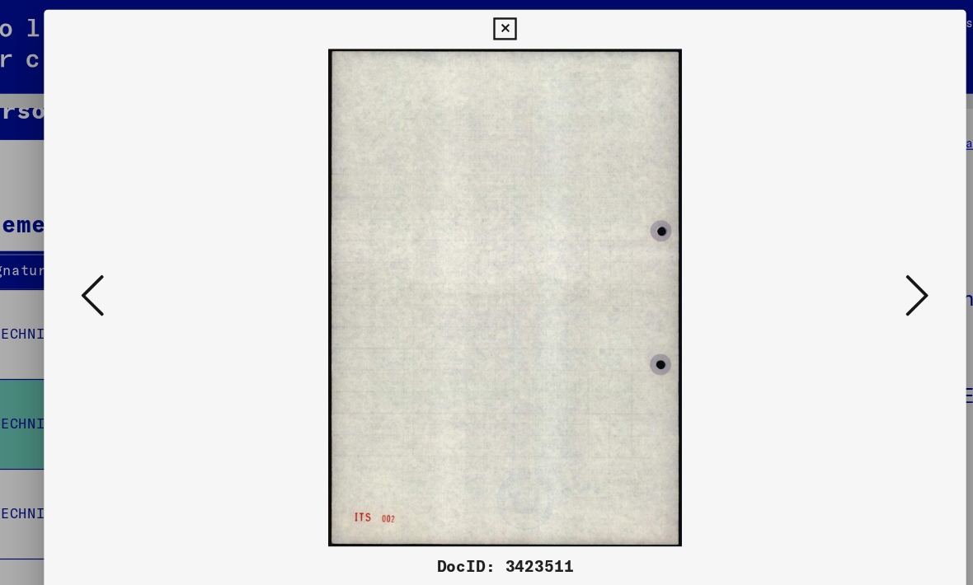
click at [129, 239] on icon at bounding box center [139, 250] width 20 height 40
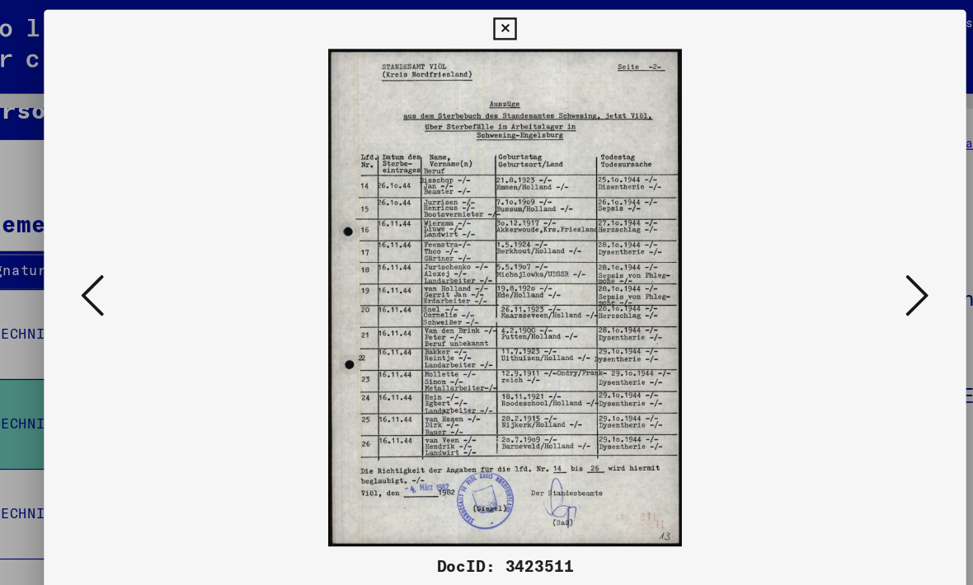
click at [129, 238] on icon at bounding box center [139, 250] width 20 height 40
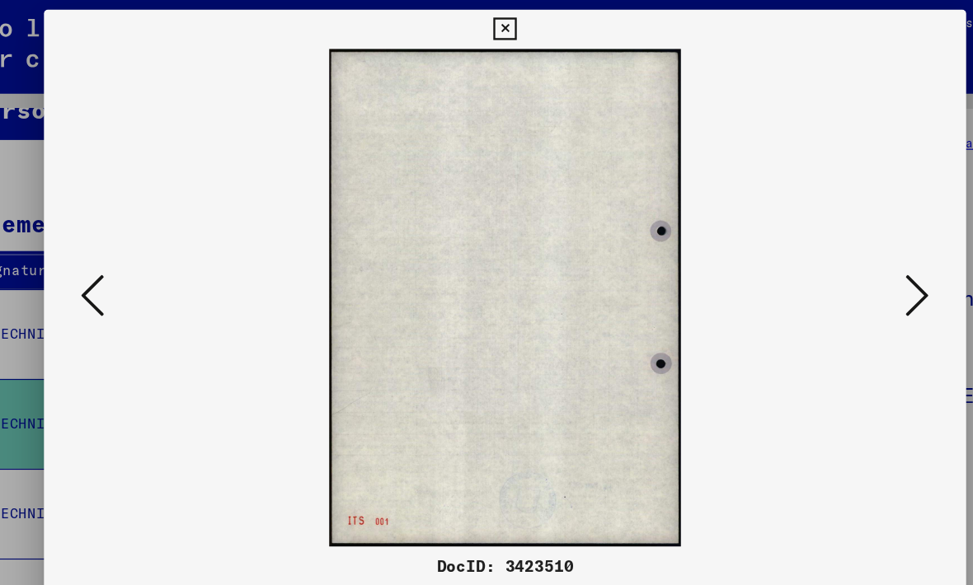
click at [824, 259] on icon at bounding box center [834, 250] width 20 height 40
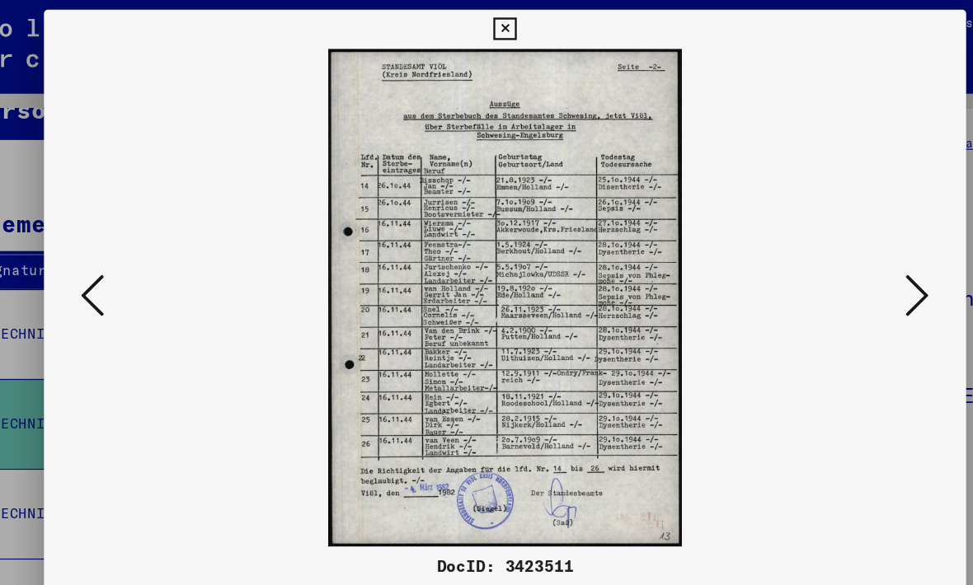
click at [129, 237] on icon at bounding box center [139, 250] width 20 height 40
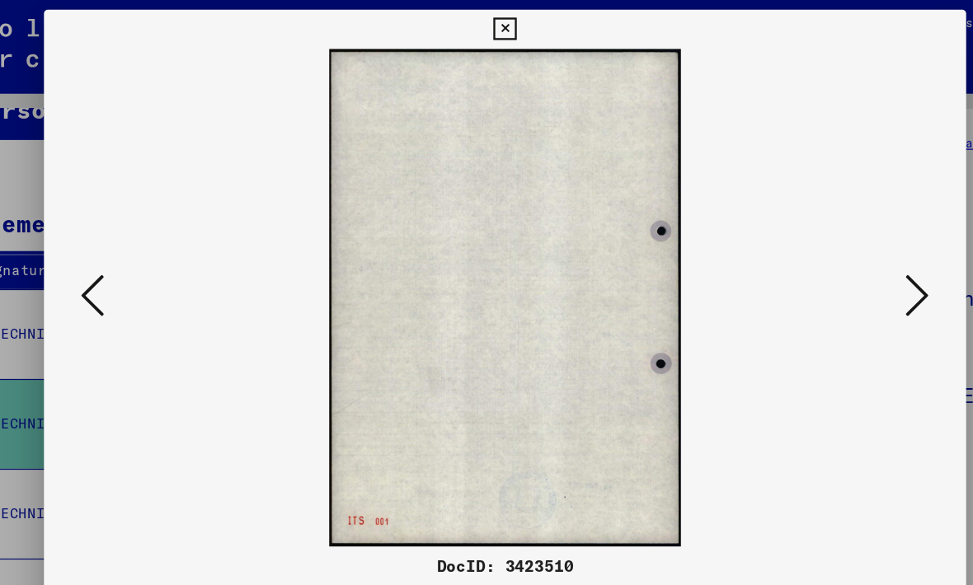
click at [824, 259] on icon at bounding box center [834, 250] width 20 height 40
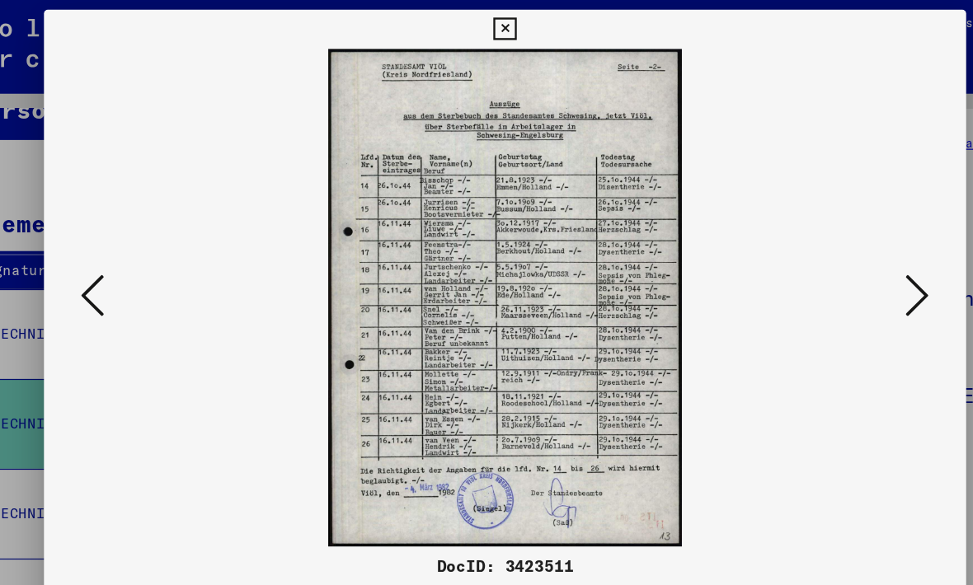
click at [129, 237] on icon at bounding box center [139, 250] width 20 height 40
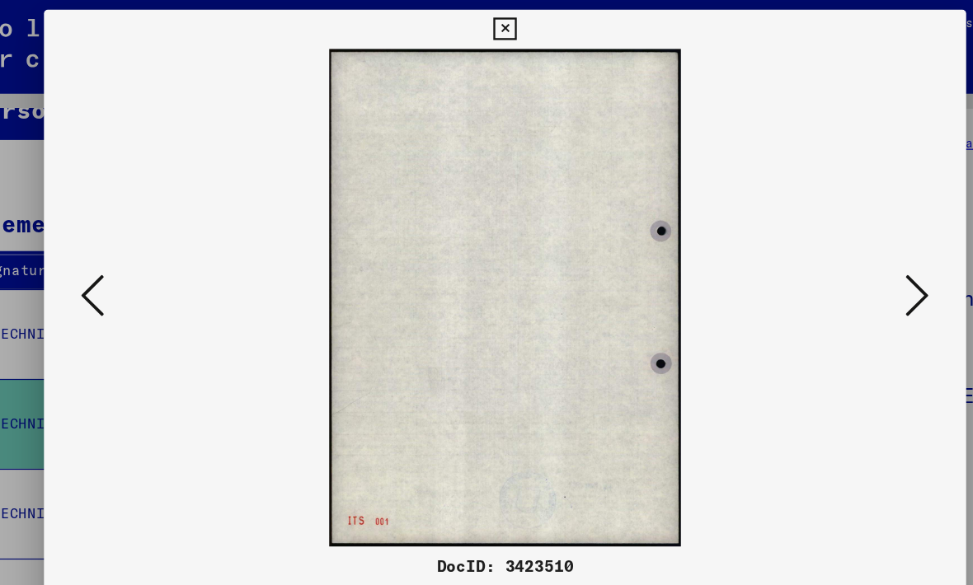
click at [129, 236] on icon at bounding box center [139, 250] width 20 height 40
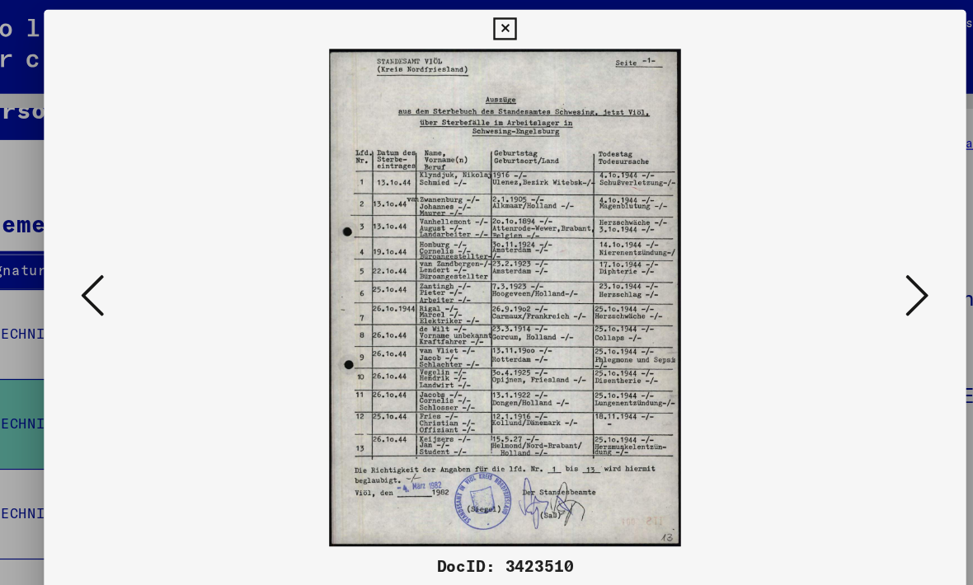
click at [824, 260] on icon at bounding box center [834, 250] width 20 height 40
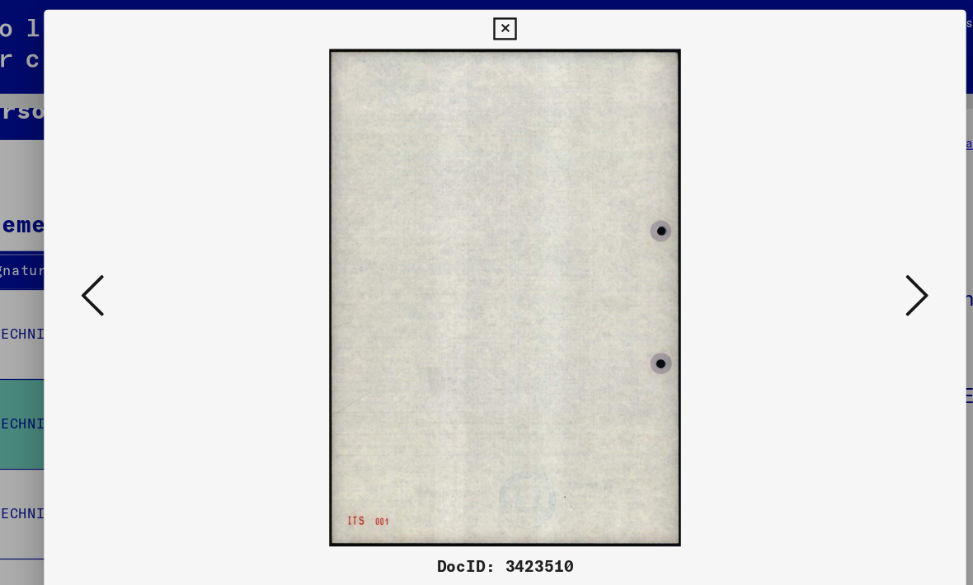
click at [824, 260] on icon at bounding box center [834, 250] width 20 height 40
click at [824, 261] on icon at bounding box center [834, 250] width 20 height 40
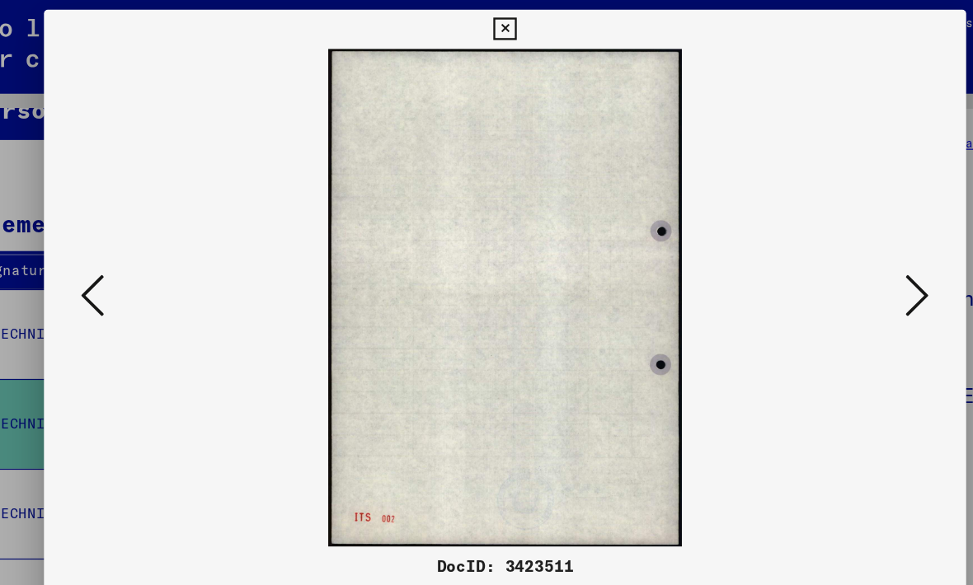
click at [824, 260] on icon at bounding box center [834, 250] width 20 height 40
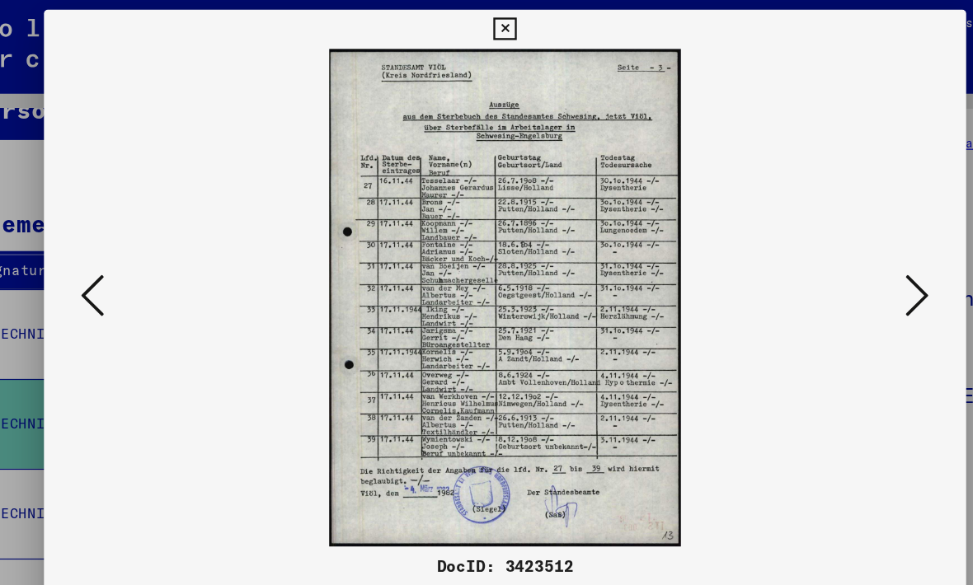
click at [824, 262] on icon at bounding box center [834, 250] width 20 height 40
click at [824, 260] on icon at bounding box center [834, 250] width 20 height 40
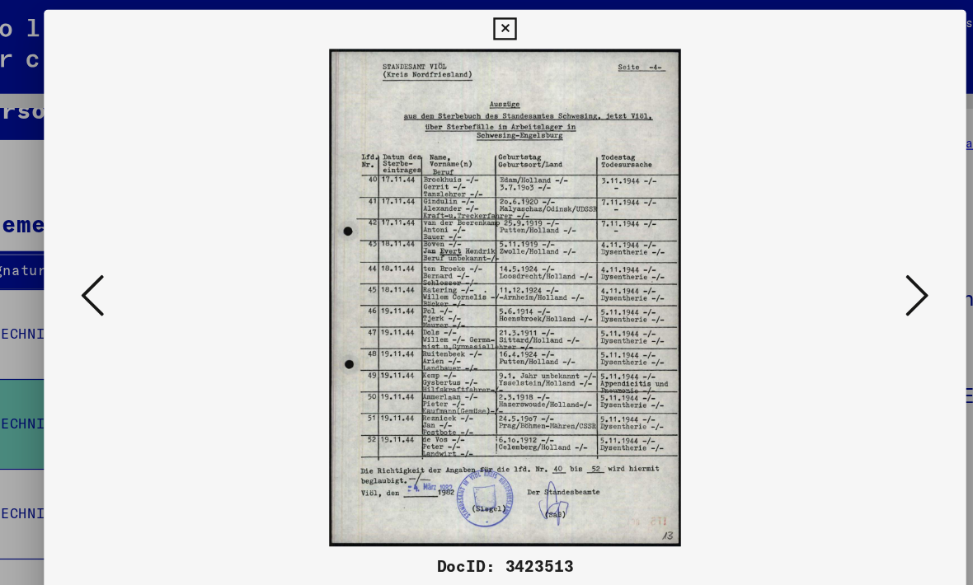
click at [824, 260] on icon at bounding box center [834, 250] width 20 height 40
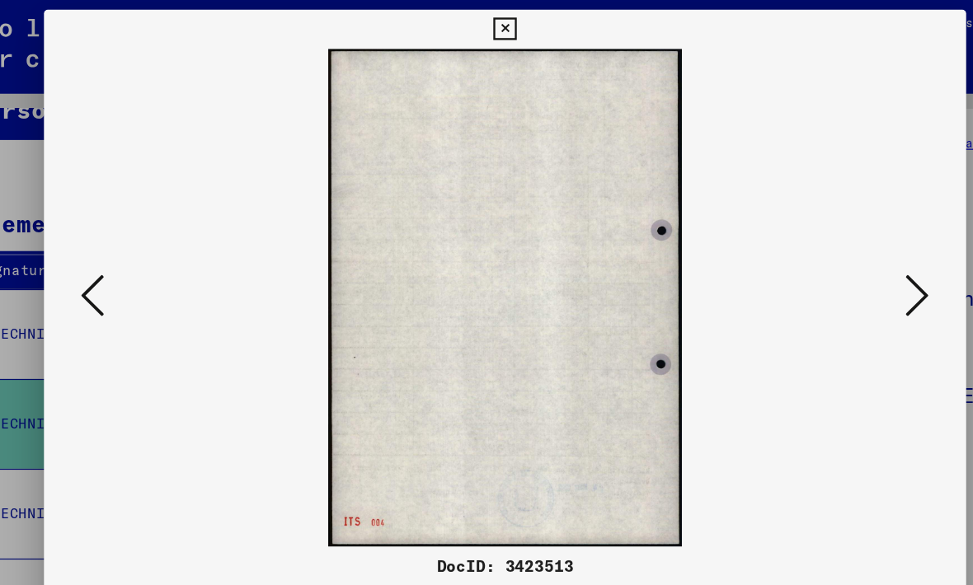
click at [824, 262] on icon at bounding box center [834, 250] width 20 height 40
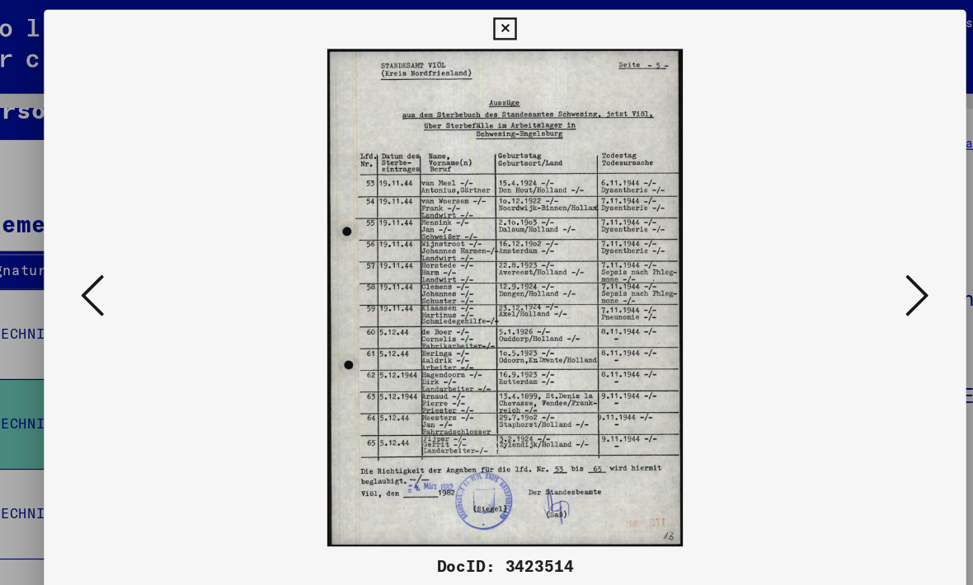
click at [824, 261] on icon at bounding box center [834, 250] width 20 height 40
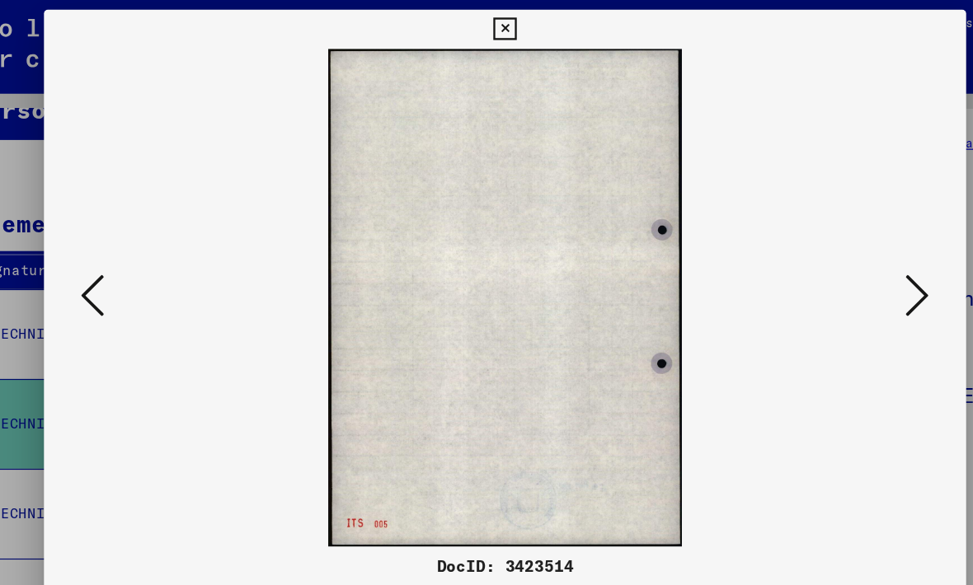
click at [824, 262] on icon at bounding box center [834, 250] width 20 height 40
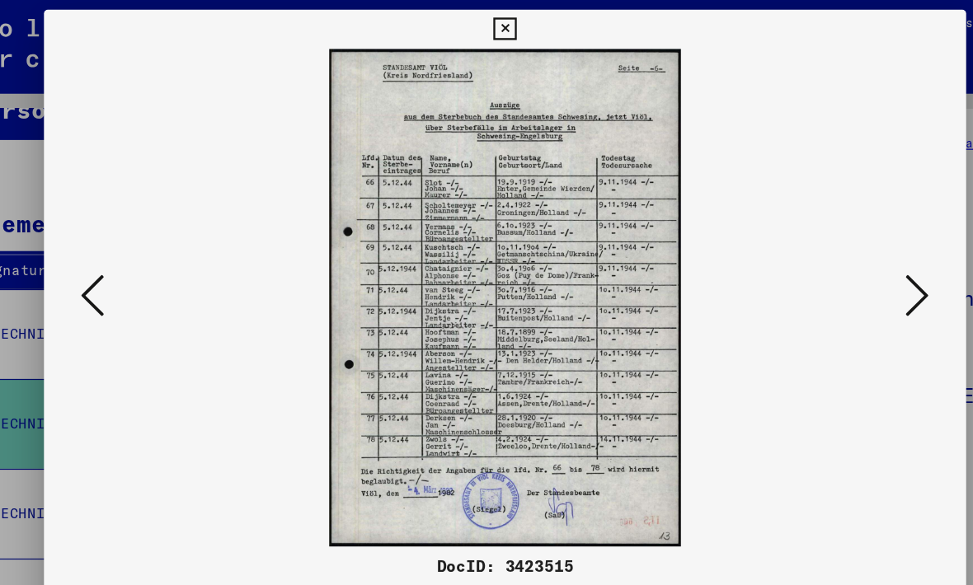
click at [824, 259] on icon at bounding box center [834, 250] width 20 height 40
click at [824, 258] on icon at bounding box center [834, 250] width 20 height 40
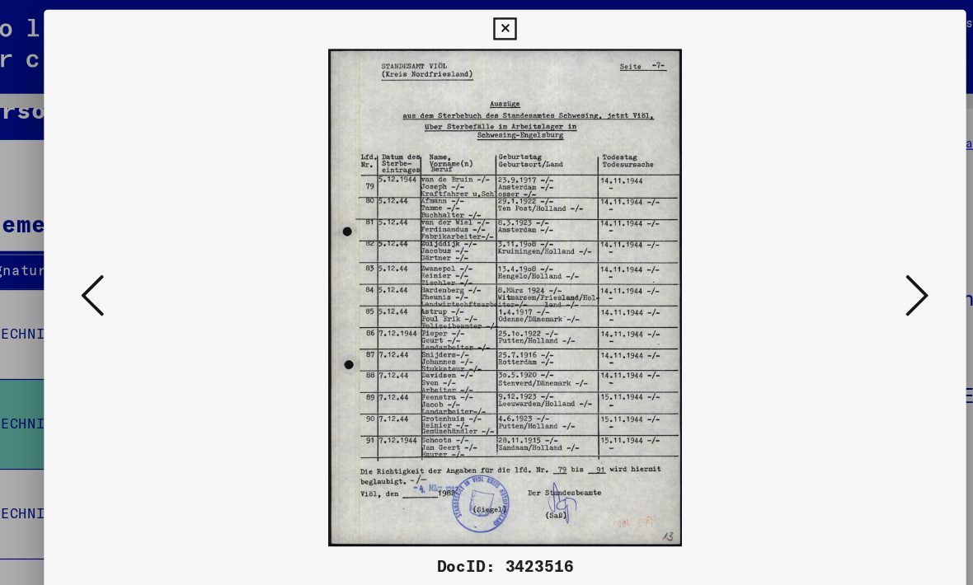
click at [824, 262] on icon at bounding box center [834, 250] width 20 height 40
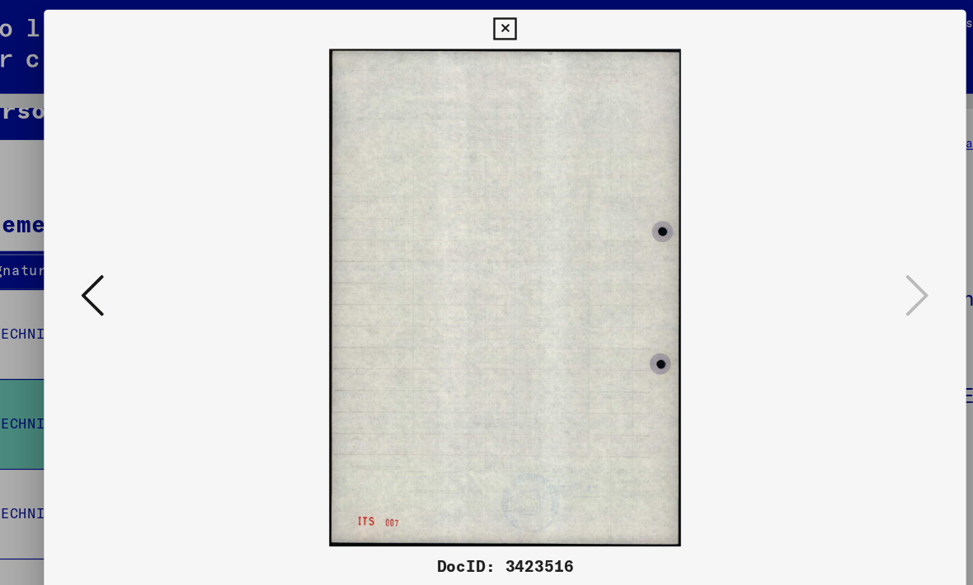
click at [129, 234] on icon at bounding box center [139, 250] width 20 height 40
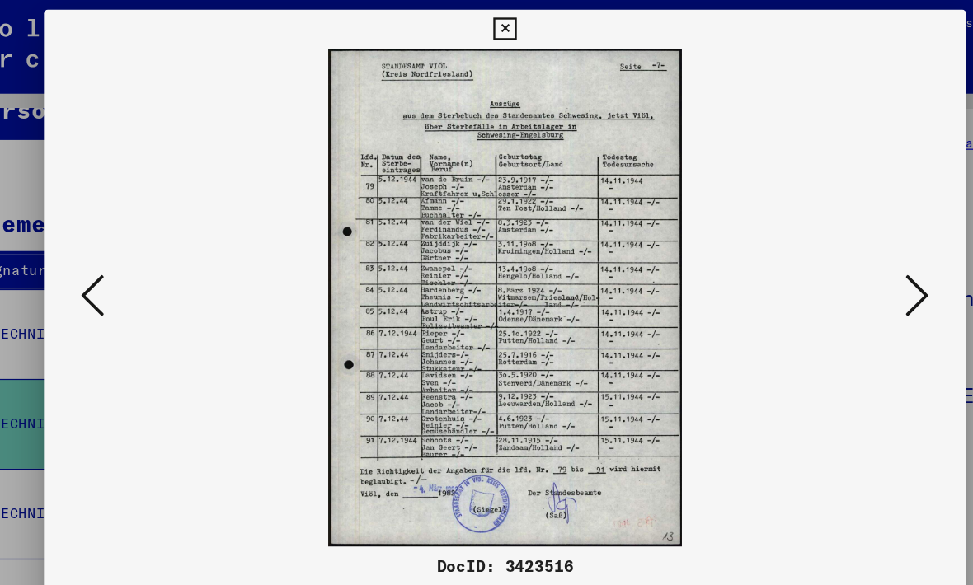
click at [129, 233] on icon at bounding box center [139, 250] width 20 height 40
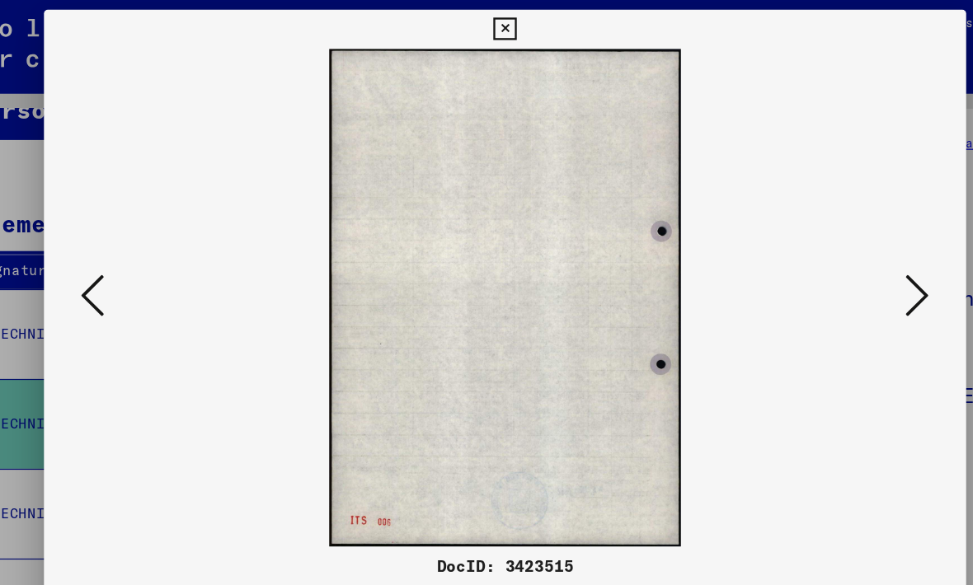
click at [129, 232] on icon at bounding box center [139, 250] width 20 height 40
click at [824, 251] on icon at bounding box center [834, 250] width 20 height 40
click at [824, 253] on icon at bounding box center [834, 250] width 20 height 40
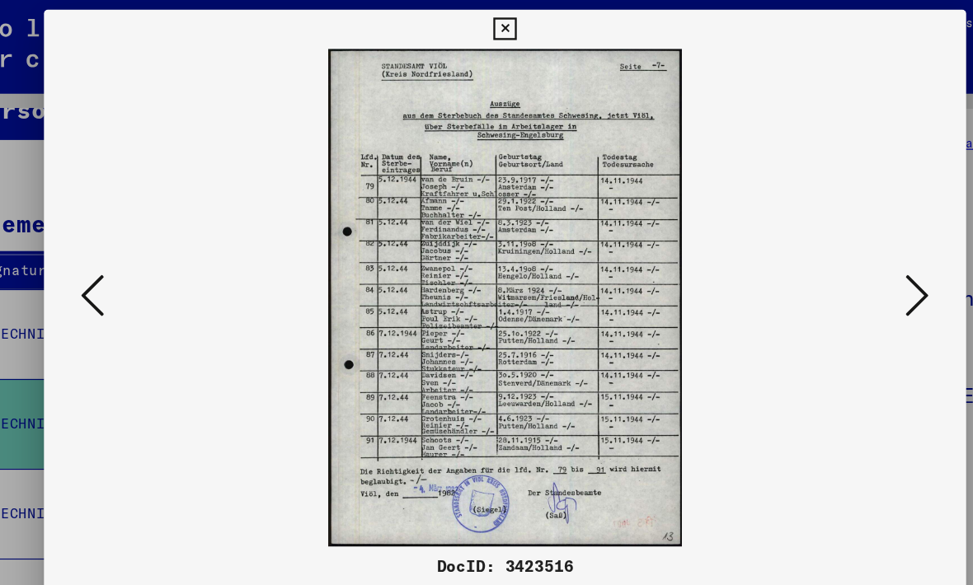
click at [129, 231] on icon at bounding box center [139, 250] width 20 height 40
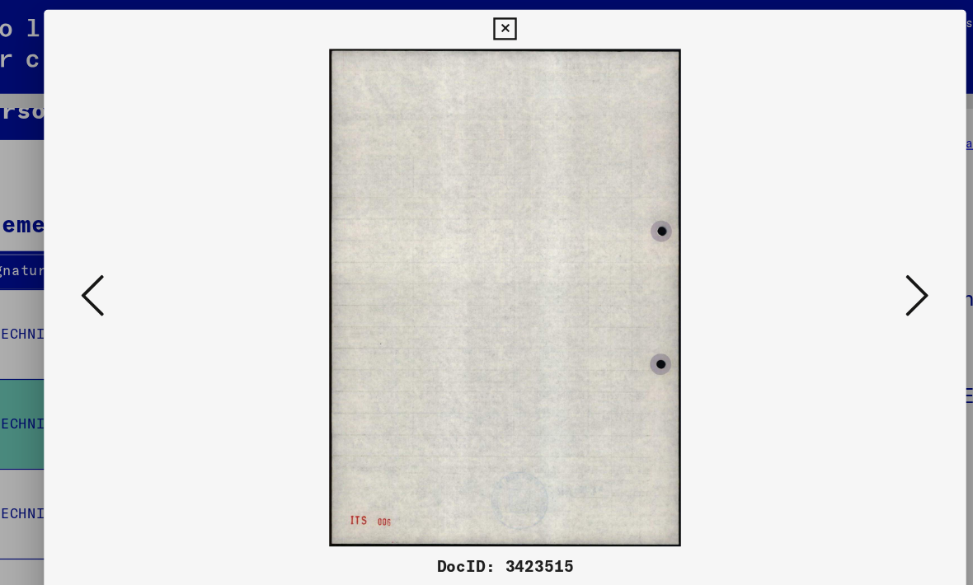
click at [124, 229] on button at bounding box center [139, 251] width 30 height 47
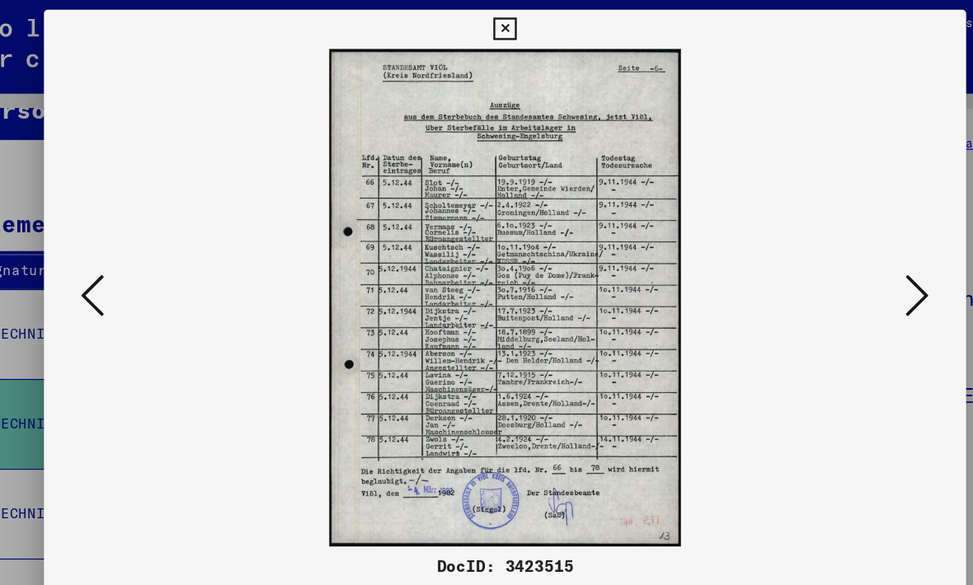
click at [500, 31] on button at bounding box center [485, 24] width 29 height 33
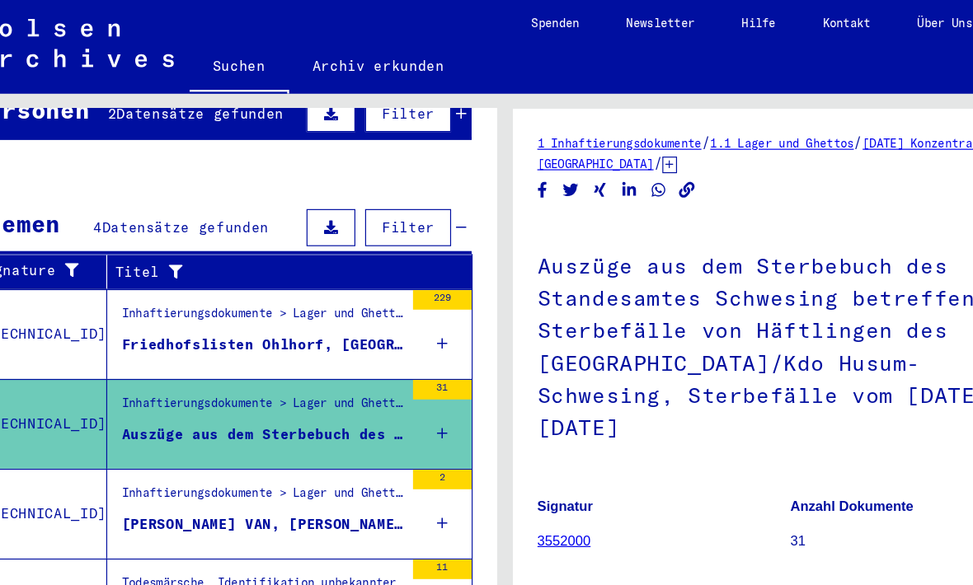
scroll to position [7, 0]
click at [163, 257] on div "Inhaftierungsdokumente > Lager und Ghettos > Konzentrationslager [GEOGRAPHIC_DA…" at bounding box center [281, 268] width 237 height 23
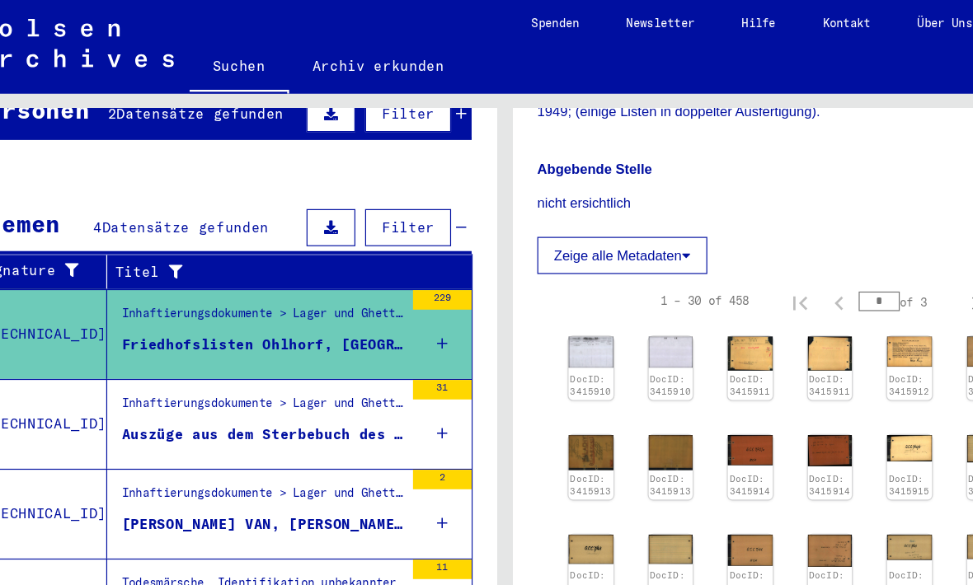
scroll to position [613, 0]
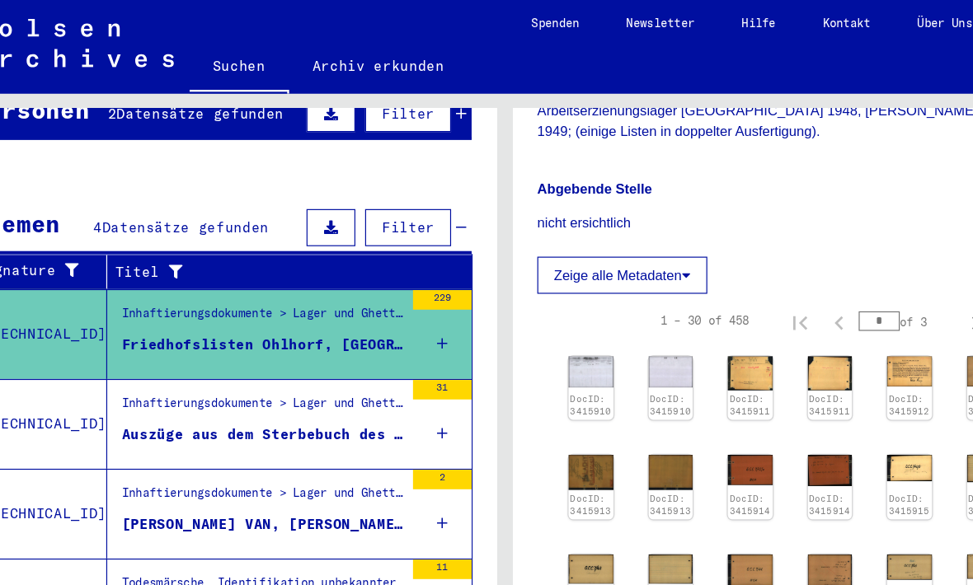
click at [542, 332] on link "DocID: 3415910" at bounding box center [559, 342] width 35 height 21
